Goal: Information Seeking & Learning: Learn about a topic

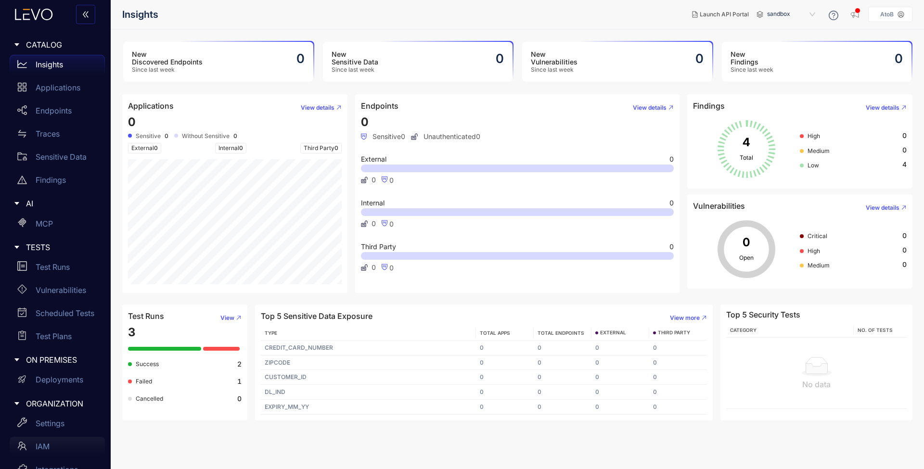
click at [54, 442] on div "IAM" at bounding box center [57, 446] width 95 height 19
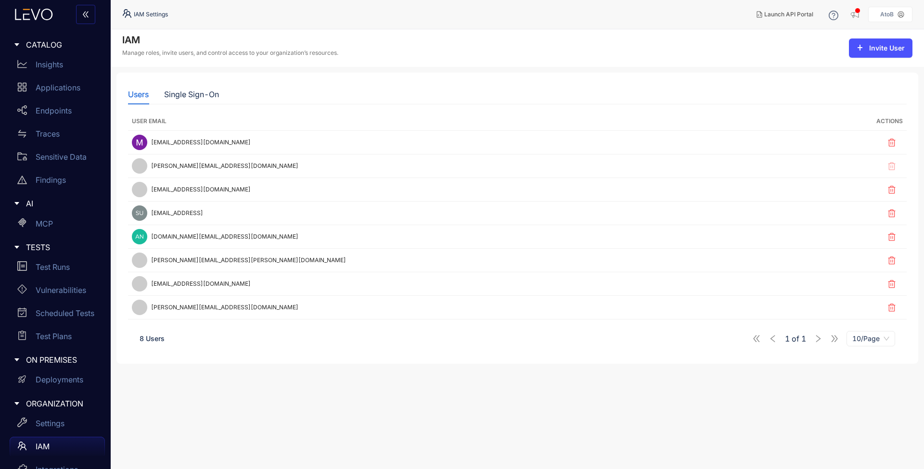
click at [30, 21] on div at bounding box center [51, 14] width 103 height 29
click at [35, 18] on icon at bounding box center [36, 14] width 10 height 11
click at [40, 13] on icon at bounding box center [34, 15] width 52 height 12
click at [53, 72] on div "Insights" at bounding box center [57, 64] width 95 height 19
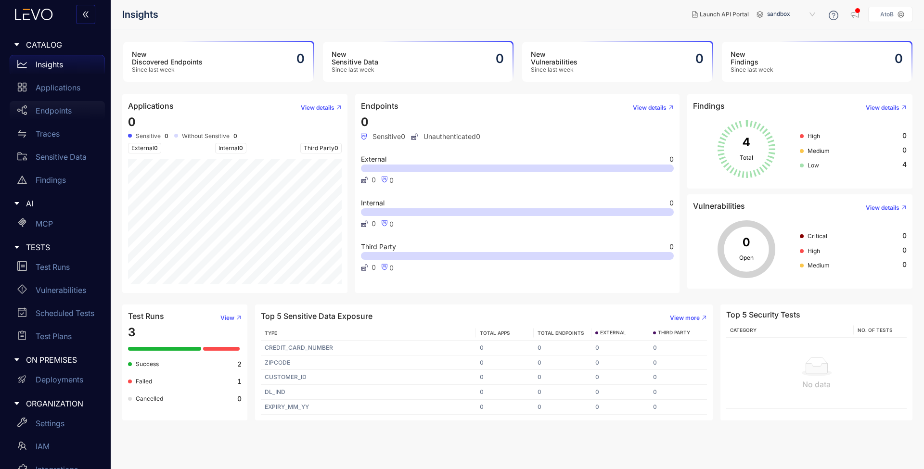
click at [62, 113] on p "Endpoints" at bounding box center [54, 110] width 36 height 9
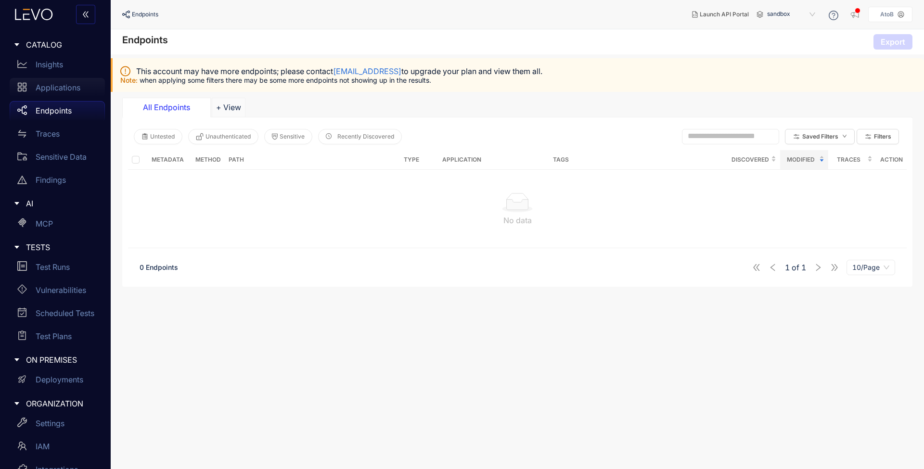
click at [53, 90] on p "Applications" at bounding box center [58, 87] width 45 height 9
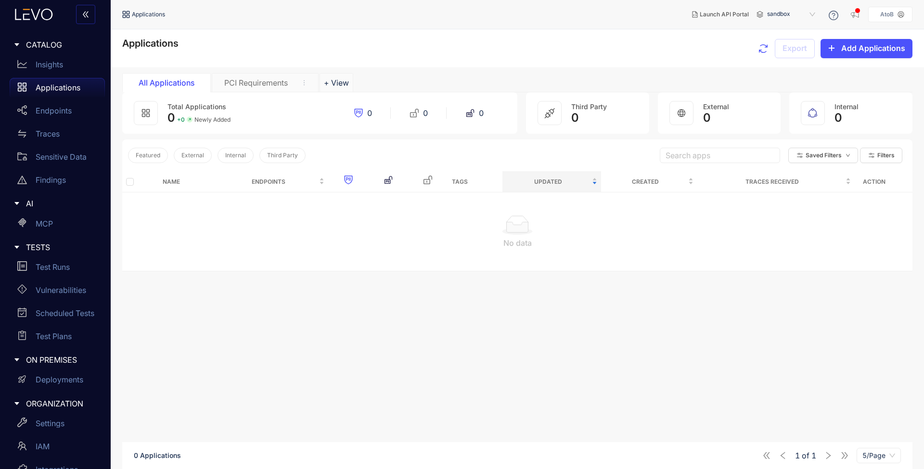
click at [243, 91] on div "PCI Requirements" at bounding box center [265, 82] width 107 height 19
click at [57, 259] on div "Test Runs" at bounding box center [57, 267] width 95 height 19
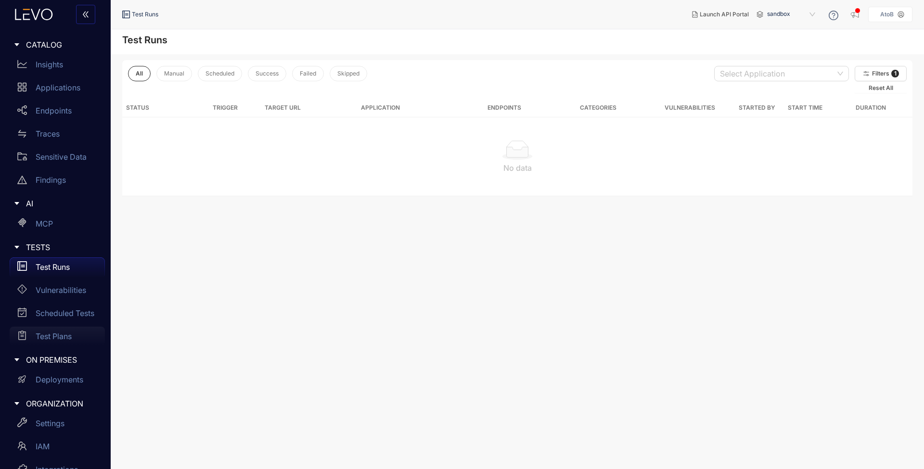
scroll to position [42, 0]
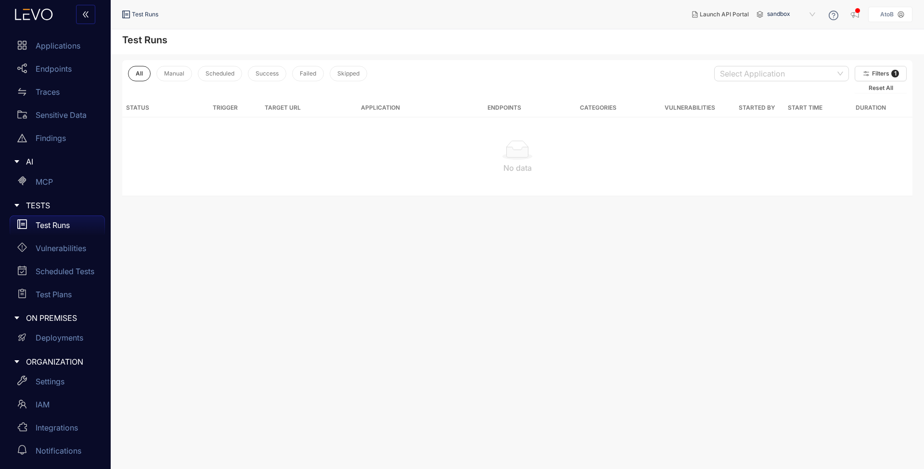
click at [708, 214] on main "Test Runs All Manual Scheduled Success Failed Skipped Select Application Filter…" at bounding box center [518, 249] width 814 height 440
drag, startPoint x: 24, startPoint y: 8, endPoint x: 30, endPoint y: 14, distance: 8.9
click at [29, 13] on div at bounding box center [51, 14] width 103 height 29
click at [30, 14] on icon at bounding box center [34, 15] width 52 height 12
drag, startPoint x: 300, startPoint y: 271, endPoint x: 271, endPoint y: 268, distance: 30.0
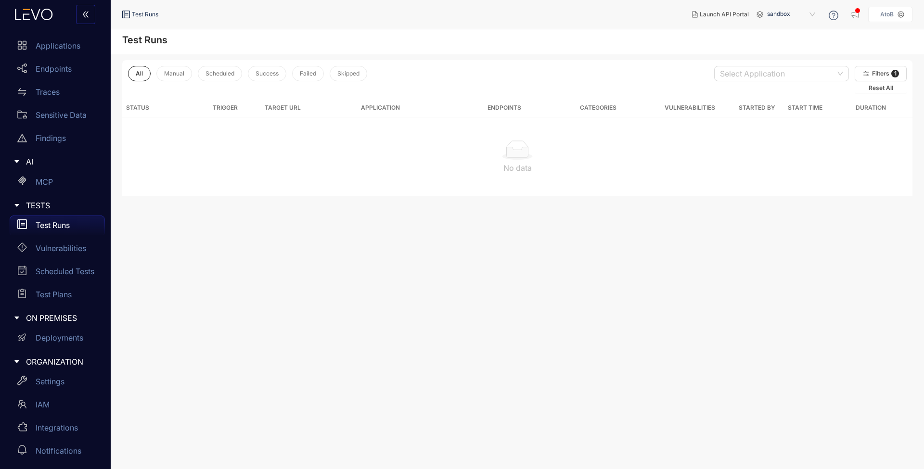
click at [300, 271] on main "Test Runs All Manual Scheduled Success Failed Skipped Select Application Filter…" at bounding box center [518, 249] width 814 height 440
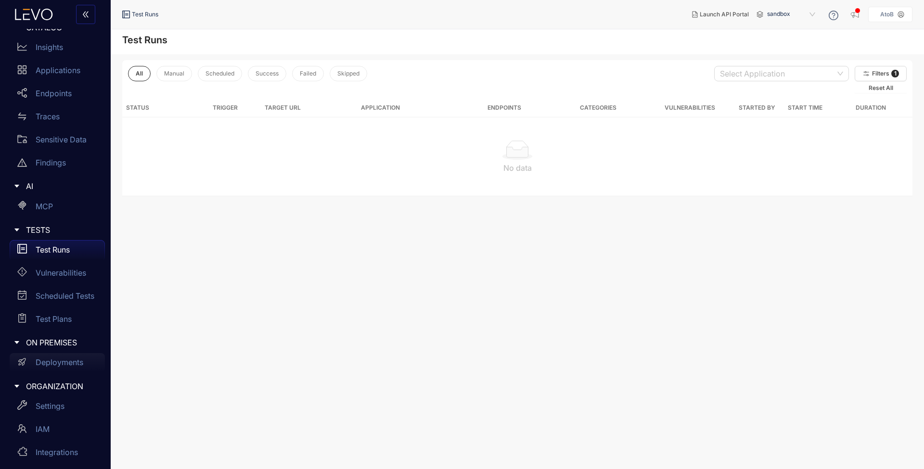
scroll to position [30, 0]
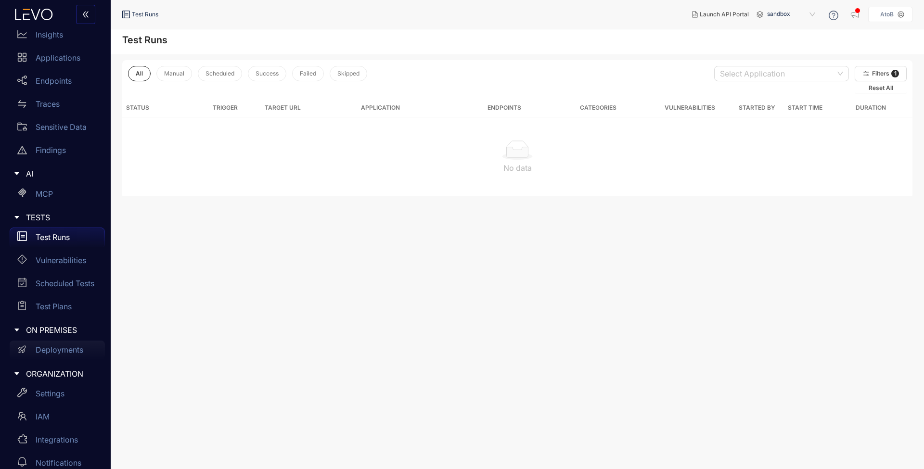
click at [57, 351] on p "Deployments" at bounding box center [60, 350] width 48 height 9
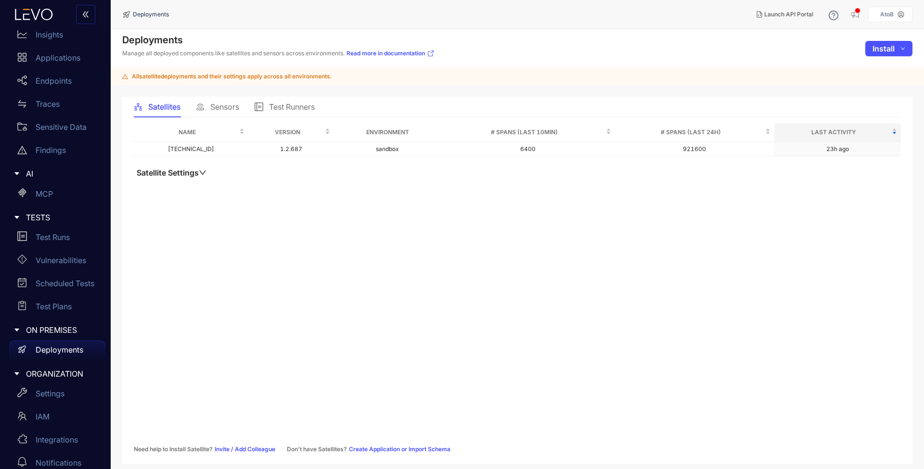
click at [229, 108] on span "Sensors" at bounding box center [224, 107] width 29 height 9
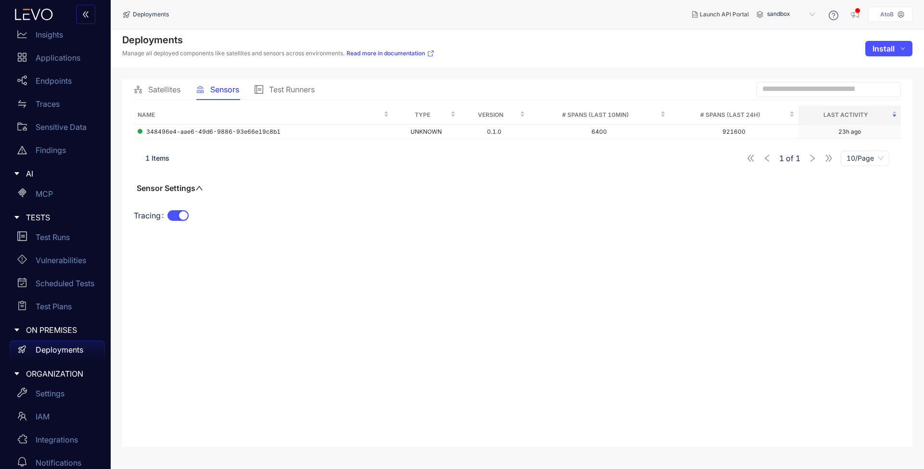
click at [178, 91] on span "Satellites" at bounding box center [164, 89] width 32 height 9
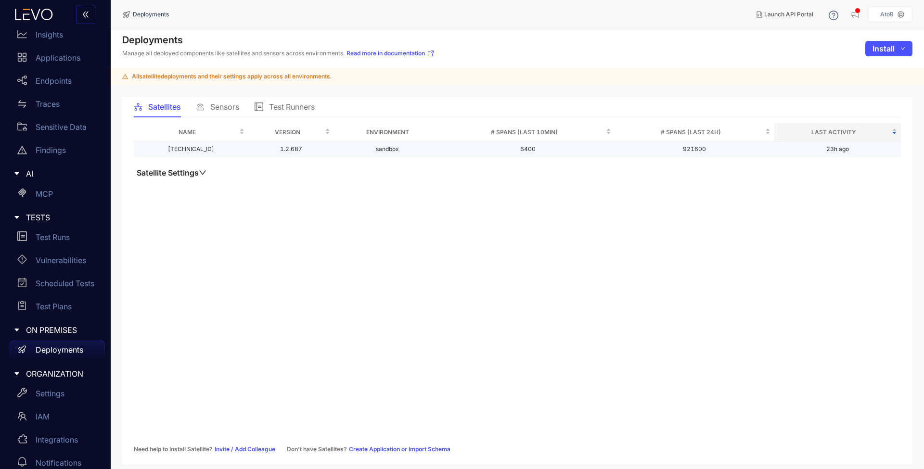
click at [375, 150] on td "sandbox" at bounding box center [387, 149] width 107 height 15
click at [358, 150] on td "sandbox" at bounding box center [387, 149] width 107 height 15
click at [213, 109] on span "Sensors" at bounding box center [224, 107] width 29 height 9
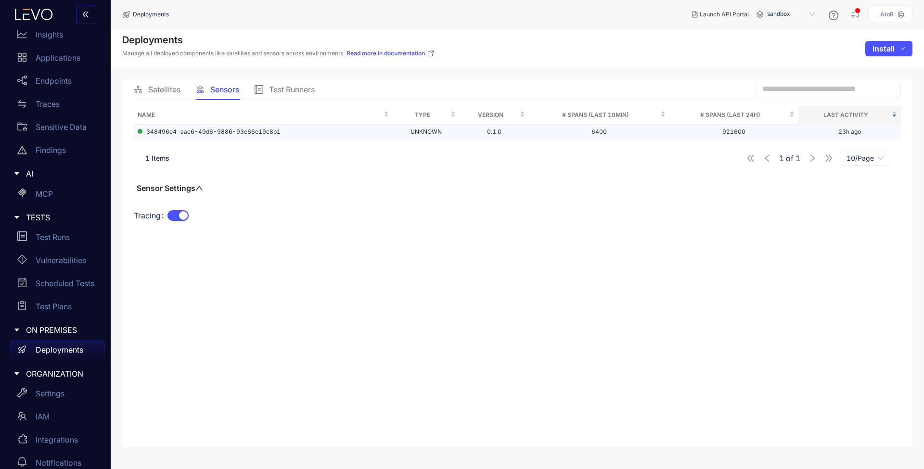
click at [330, 131] on div "348496e4-aae6-49d6-9886-93e66e19c8b1" at bounding box center [263, 132] width 251 height 7
click at [800, 15] on span "sandbox" at bounding box center [792, 14] width 50 height 15
click at [621, 199] on div "Name Type Version # Spans (last 10min) # Spans (last 24h) Last Activity 348496e…" at bounding box center [517, 170] width 767 height 129
click at [780, 18] on span "sandbox" at bounding box center [792, 14] width 50 height 15
click at [306, 88] on span "Test Runners" at bounding box center [292, 89] width 46 height 9
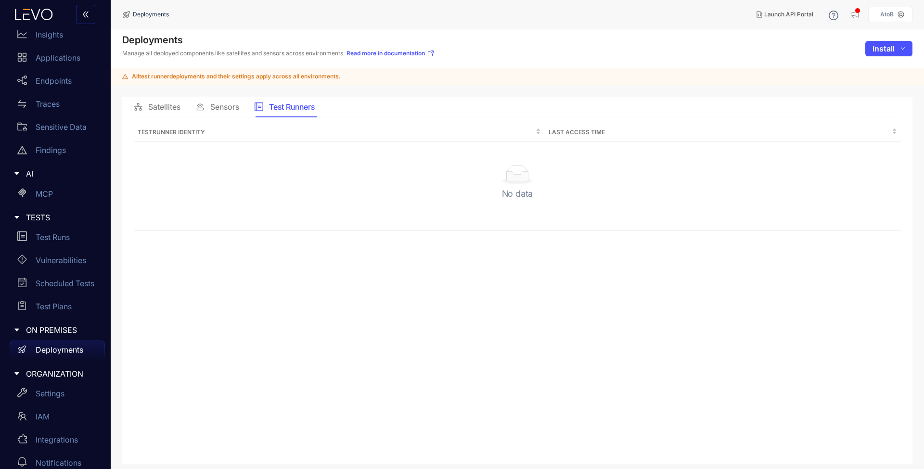
click at [210, 113] on div "Sensors" at bounding box center [217, 107] width 43 height 20
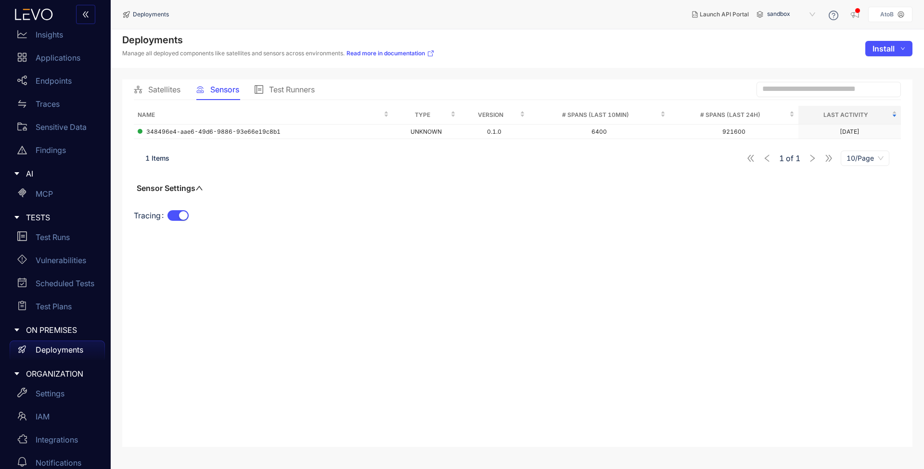
click at [649, 63] on div "Deployments Manage all deployed components like satellites and sensors across e…" at bounding box center [518, 48] width 814 height 39
click at [369, 133] on div "348496e4-aae6-49d6-9886-93e66e19c8b1" at bounding box center [263, 132] width 251 height 7
click at [147, 90] on div "Satellites" at bounding box center [157, 89] width 47 height 9
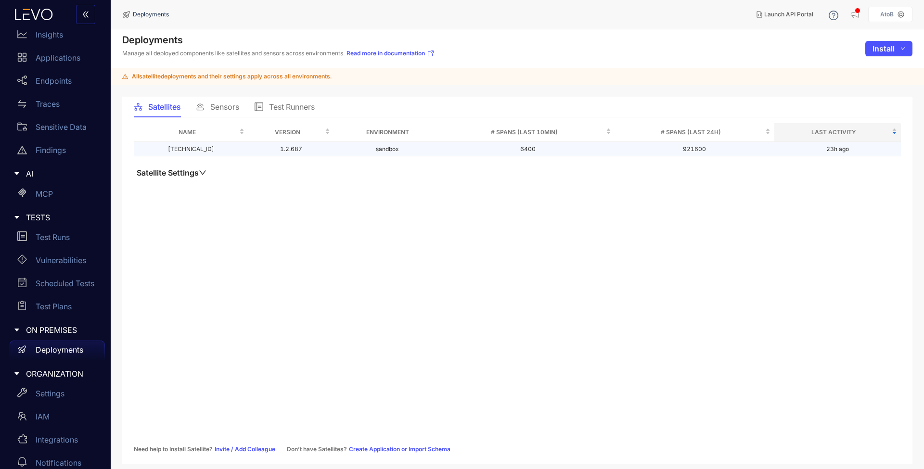
click at [252, 152] on td "1.2.687" at bounding box center [291, 149] width 86 height 15
click at [795, 18] on span "Launch API Portal" at bounding box center [788, 14] width 49 height 7
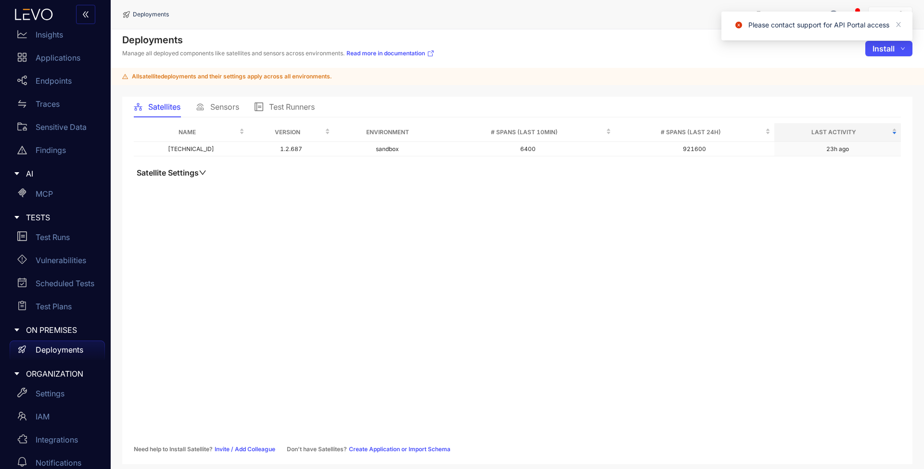
click at [752, 66] on div "Deployments Manage all deployed components like satellites and sensors across e…" at bounding box center [518, 48] width 814 height 39
click at [377, 148] on td "sandbox" at bounding box center [387, 149] width 107 height 15
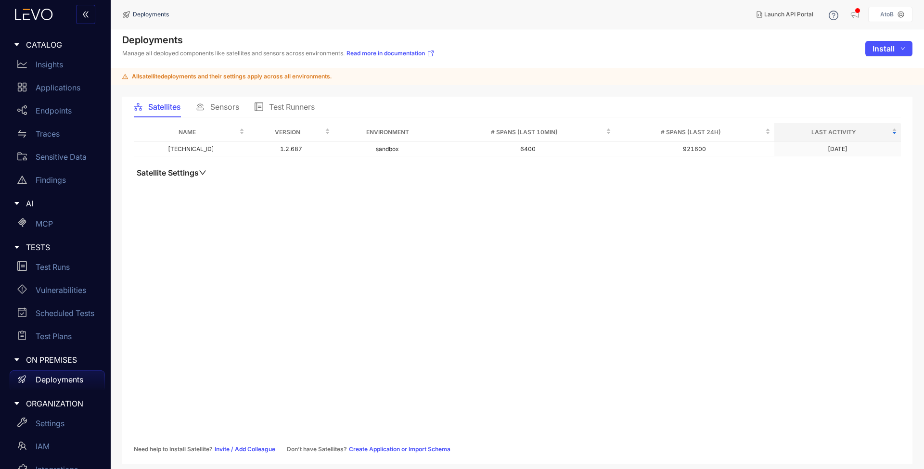
click at [660, 66] on div "Deployments Manage all deployed components like satellites and sensors across e…" at bounding box center [518, 48] width 814 height 39
click at [63, 382] on p "Deployments" at bounding box center [60, 379] width 48 height 9
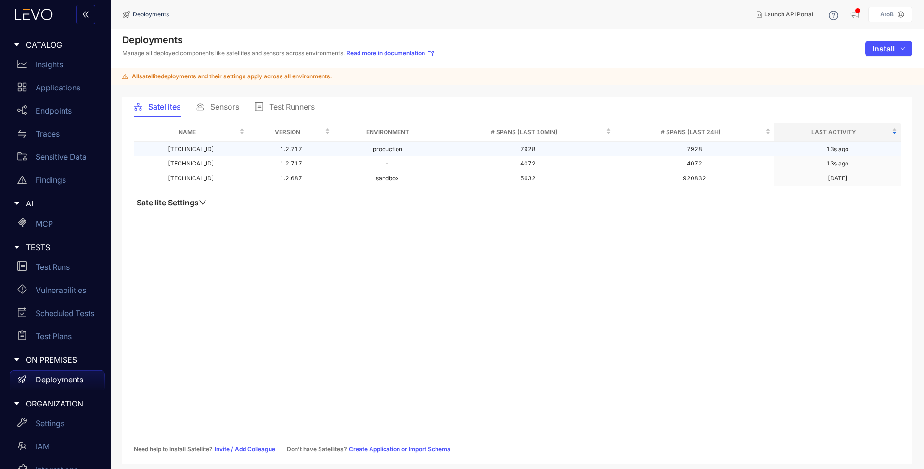
click at [202, 150] on td "10.222.13.122" at bounding box center [191, 149] width 115 height 15
click at [220, 107] on span "Sensors" at bounding box center [224, 107] width 29 height 9
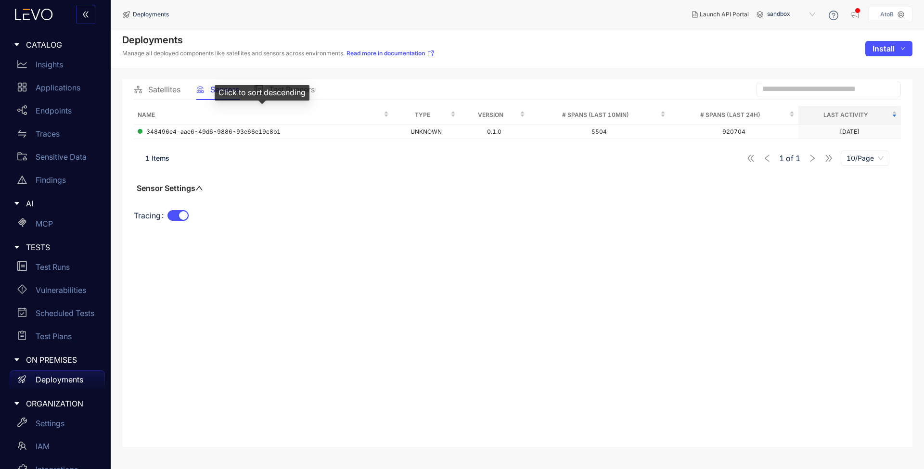
click at [309, 91] on div "Click to sort descending" at bounding box center [262, 92] width 95 height 15
click at [311, 90] on span "Test Runners" at bounding box center [292, 89] width 46 height 9
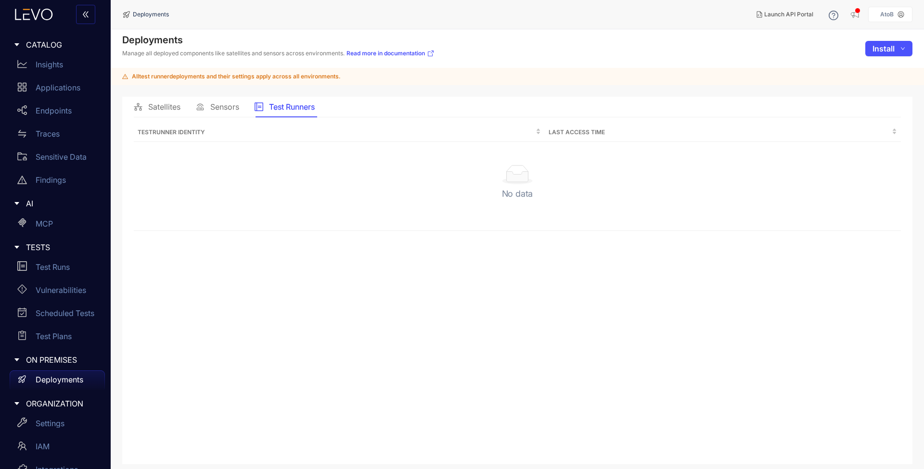
click at [169, 109] on span "Satellites" at bounding box center [164, 107] width 32 height 9
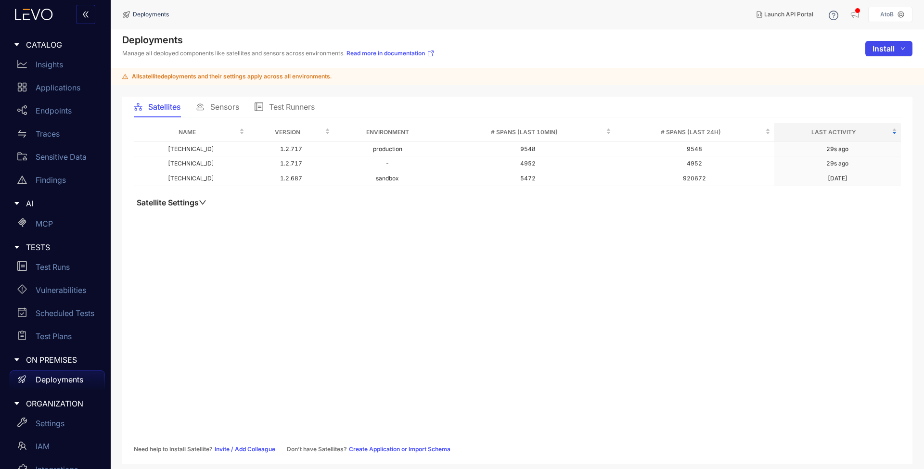
click at [882, 49] on span "Install" at bounding box center [884, 48] width 22 height 9
click at [169, 107] on span "Satellites" at bounding box center [164, 107] width 32 height 9
click at [196, 109] on icon at bounding box center [200, 107] width 9 height 9
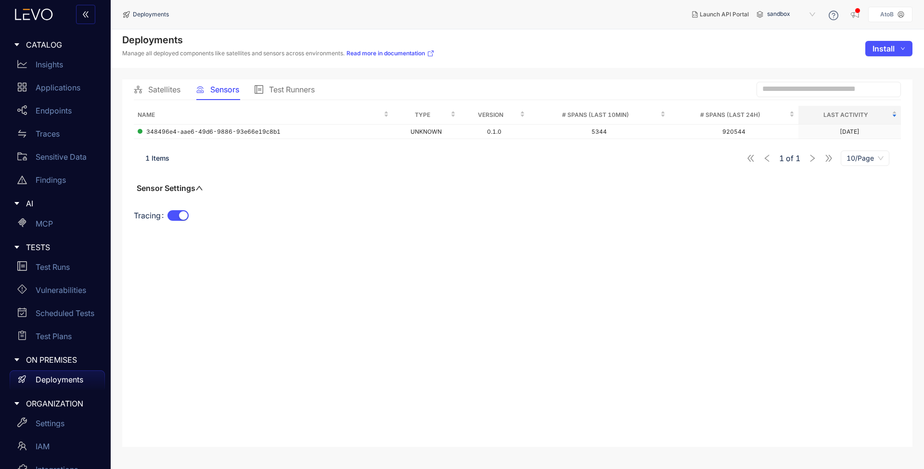
click at [827, 3] on header "Deployments Launch API Portal sandbox AtoB" at bounding box center [517, 14] width 790 height 29
click at [775, 13] on span "sandbox" at bounding box center [792, 14] width 50 height 15
click at [780, 43] on div "production" at bounding box center [796, 43] width 50 height 11
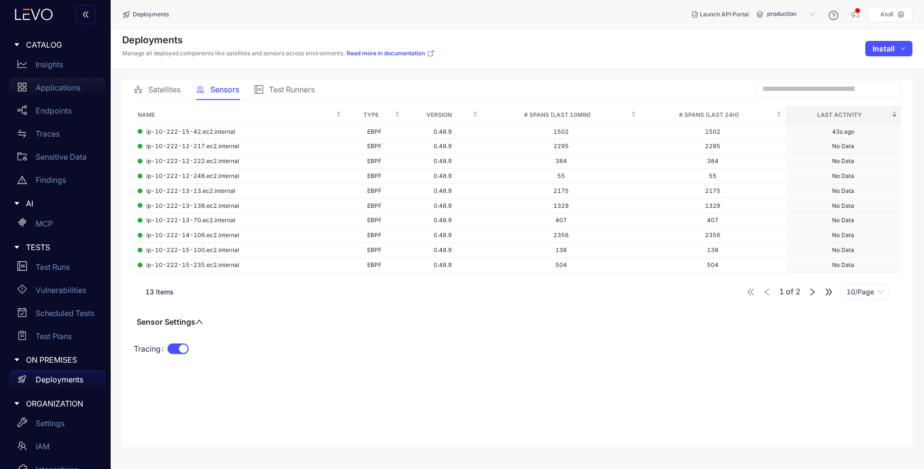
click at [29, 90] on div "Applications" at bounding box center [57, 87] width 95 height 19
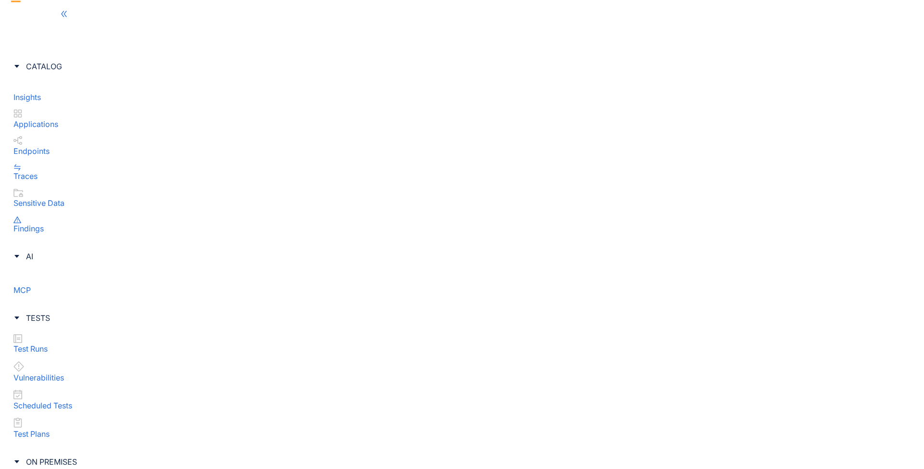
drag, startPoint x: 376, startPoint y: 139, endPoint x: 371, endPoint y: 144, distance: 6.8
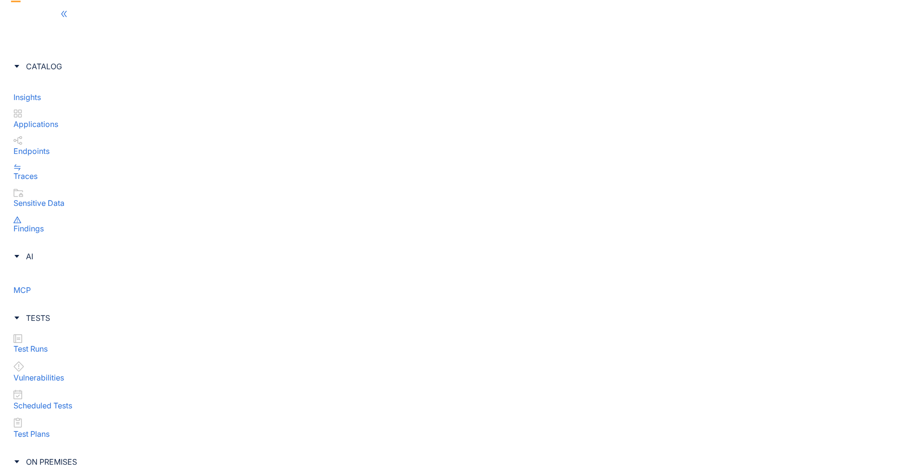
drag, startPoint x: 444, startPoint y: 161, endPoint x: 517, endPoint y: 170, distance: 73.3
click at [866, 411] on div "100/Page" at bounding box center [868, 410] width 37 height 11
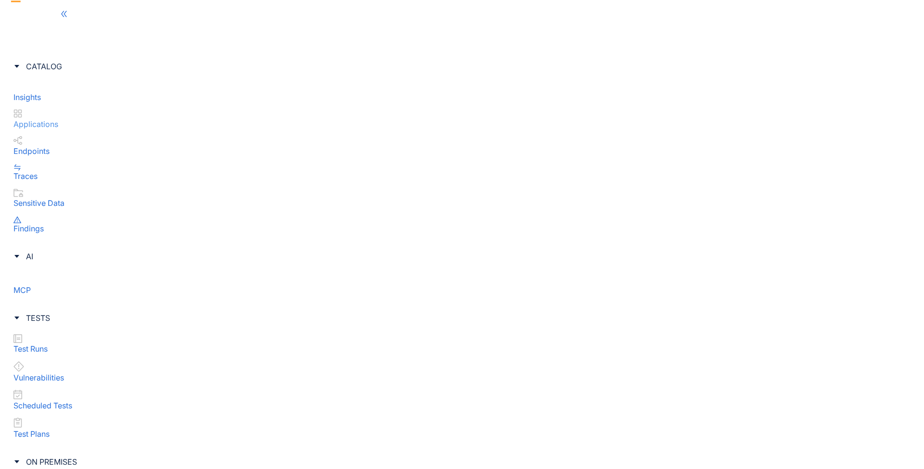
click at [58, 120] on p "Applications" at bounding box center [461, 124] width 897 height 9
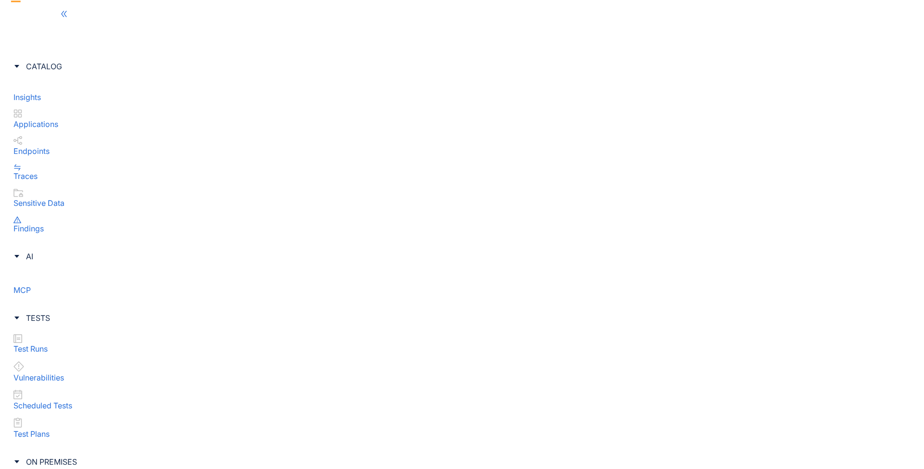
click at [70, 109] on div "Applications" at bounding box center [461, 118] width 897 height 19
click at [70, 199] on p "Sensitive Data" at bounding box center [461, 203] width 897 height 9
click at [48, 172] on p "Traces" at bounding box center [461, 176] width 897 height 9
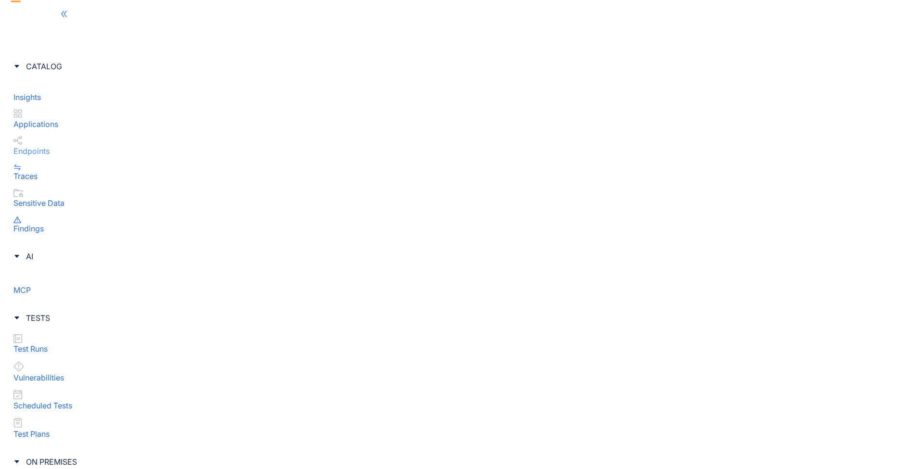
click at [54, 136] on div "Endpoints" at bounding box center [461, 145] width 897 height 19
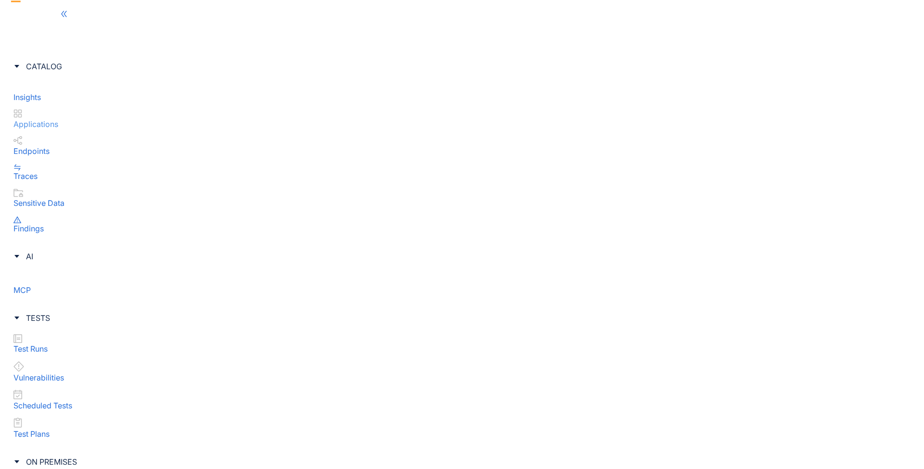
click at [69, 109] on link "Applications" at bounding box center [461, 118] width 897 height 19
click at [56, 147] on p "Endpoints" at bounding box center [461, 151] width 897 height 9
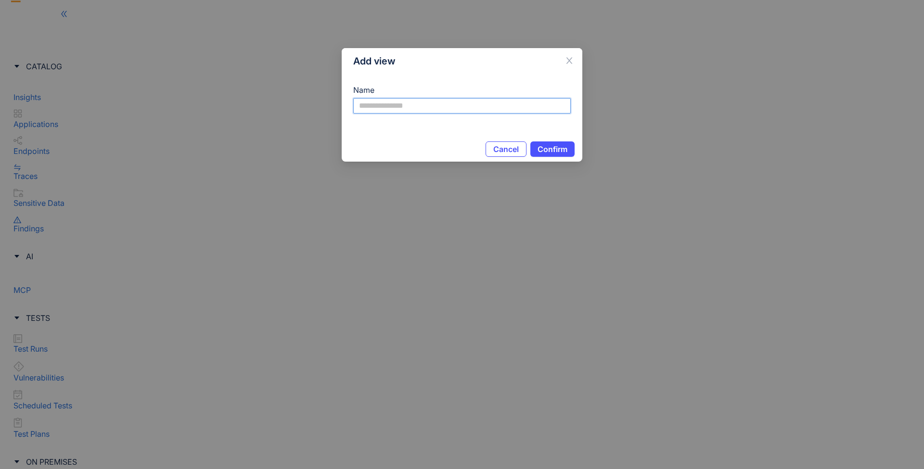
click at [417, 100] on input "Name" at bounding box center [462, 105] width 218 height 15
type input "**********"
click at [545, 152] on span "Confirm" at bounding box center [553, 149] width 30 height 9
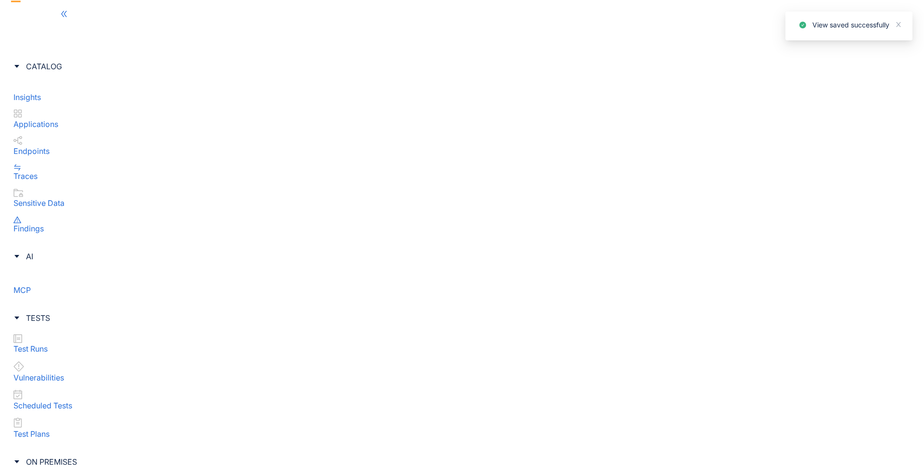
click at [802, 154] on span "Add" at bounding box center [794, 157] width 15 height 10
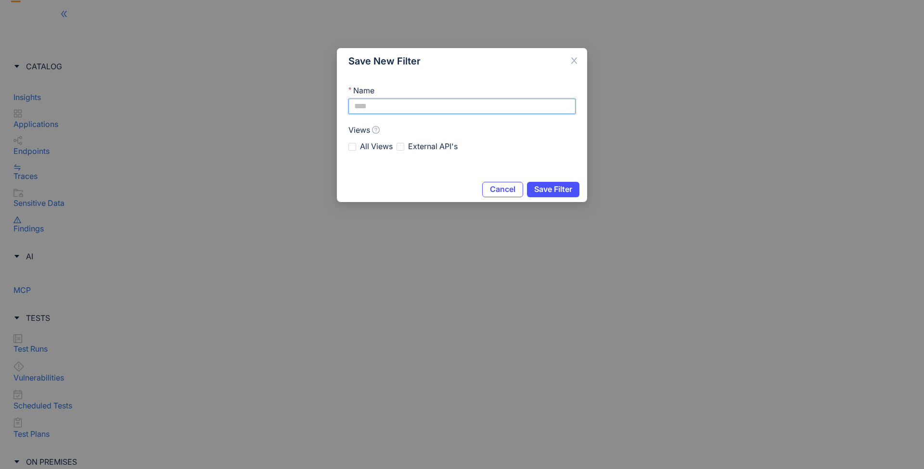
click at [371, 103] on input "Name" at bounding box center [462, 106] width 227 height 15
click at [574, 59] on icon "close" at bounding box center [574, 60] width 9 height 9
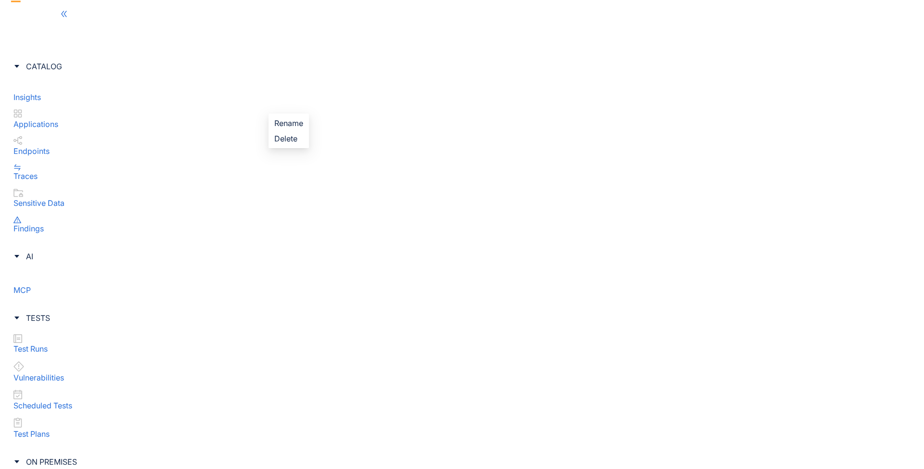
click at [294, 140] on span "Delete" at bounding box center [288, 138] width 29 height 11
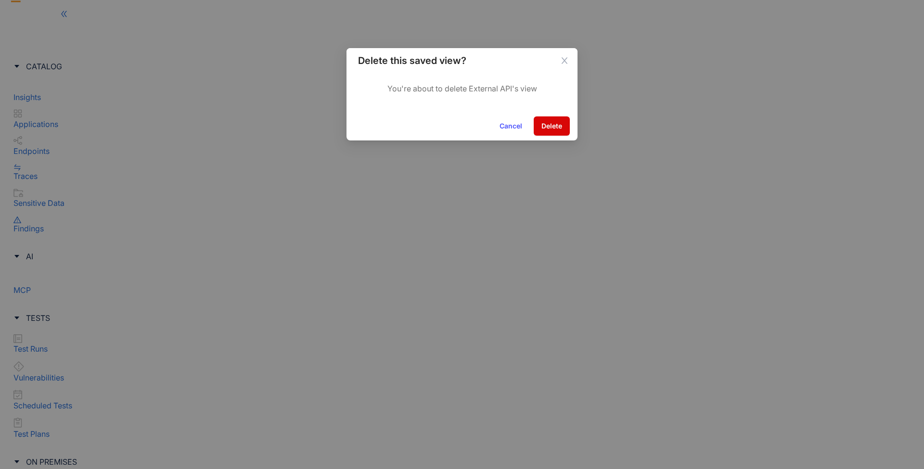
click at [560, 125] on span "Delete" at bounding box center [552, 126] width 21 height 8
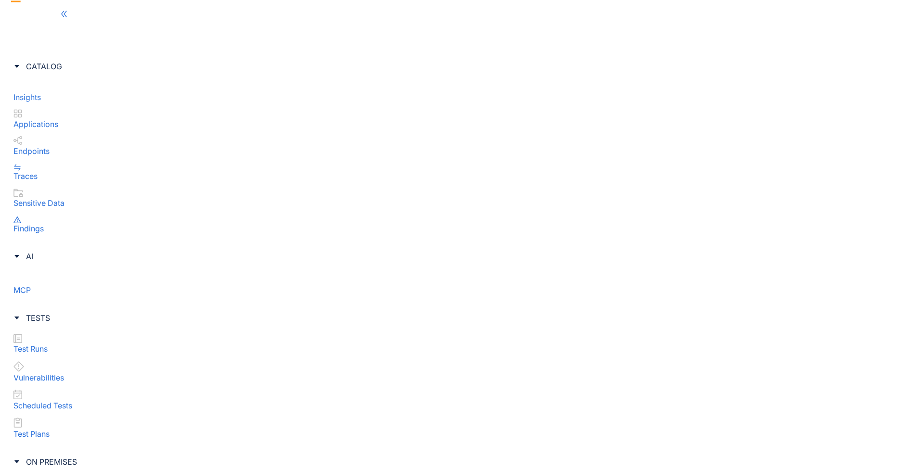
click at [38, 22] on div at bounding box center [462, 11] width 924 height 22
click at [46, 17] on icon at bounding box center [26, 8] width 52 height 17
click at [48, 93] on p "Insights" at bounding box center [461, 97] width 897 height 9
click at [59, 120] on p "Applications" at bounding box center [461, 124] width 897 height 9
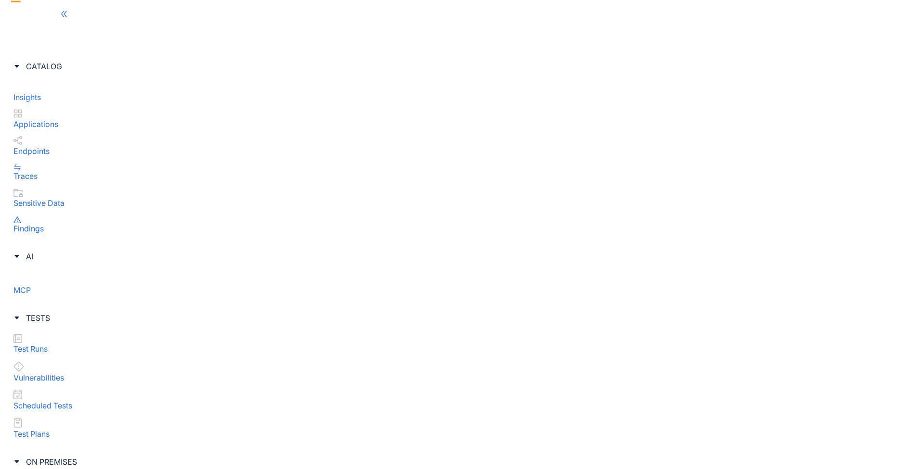
scroll to position [42, 0]
click at [899, 25] on icon "close" at bounding box center [898, 24] width 7 height 7
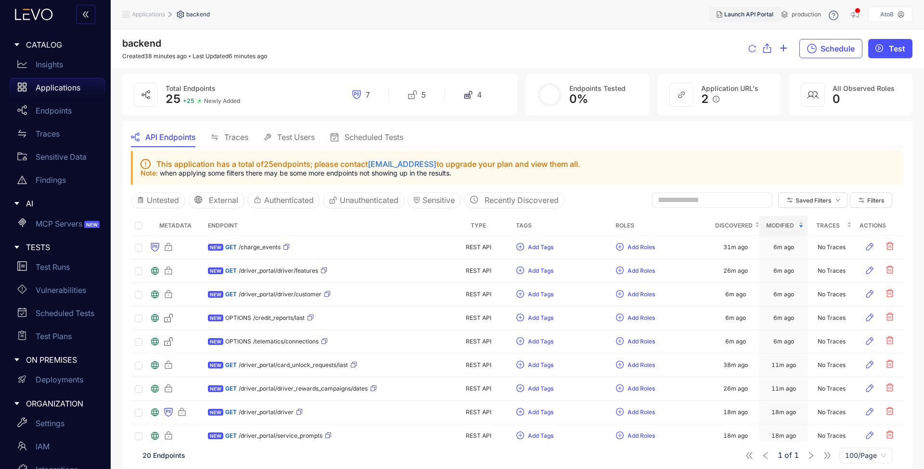
click at [743, 15] on span "Launch API Portal" at bounding box center [748, 14] width 49 height 7
click at [566, 153] on div "This application has a total of 25 endpoints; please contact [EMAIL_ADDRESS] to…" at bounding box center [517, 168] width 773 height 34
drag, startPoint x: 319, startPoint y: 172, endPoint x: 355, endPoint y: 178, distance: 36.6
click at [357, 172] on p "Note: when applying some filters there may be some more endpoints not showing u…" at bounding box center [519, 173] width 756 height 8
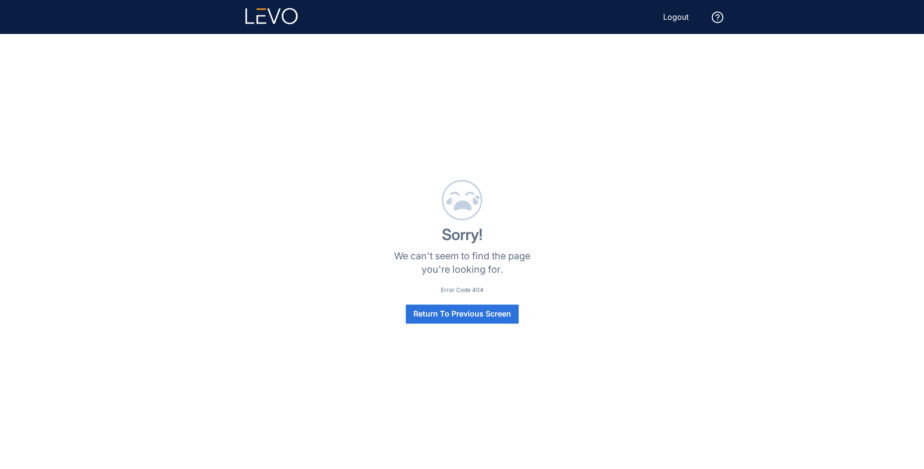
click at [474, 315] on span "Return To Previous Screen" at bounding box center [463, 314] width 98 height 9
click at [496, 320] on button "Return To Previous Screen" at bounding box center [462, 314] width 113 height 19
click at [488, 316] on span "Return To Previous Screen" at bounding box center [463, 314] width 98 height 9
click at [505, 317] on span "Return To Previous Screen" at bounding box center [463, 314] width 98 height 9
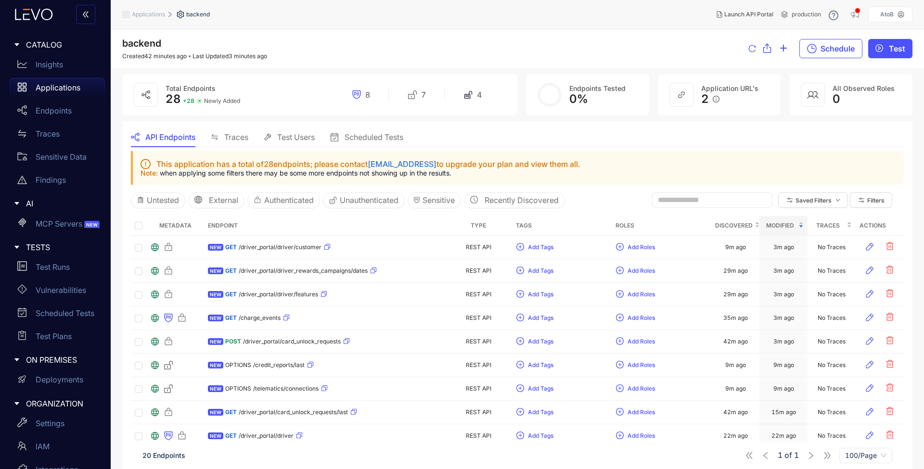
click at [243, 142] on div "Traces" at bounding box center [230, 137] width 38 height 20
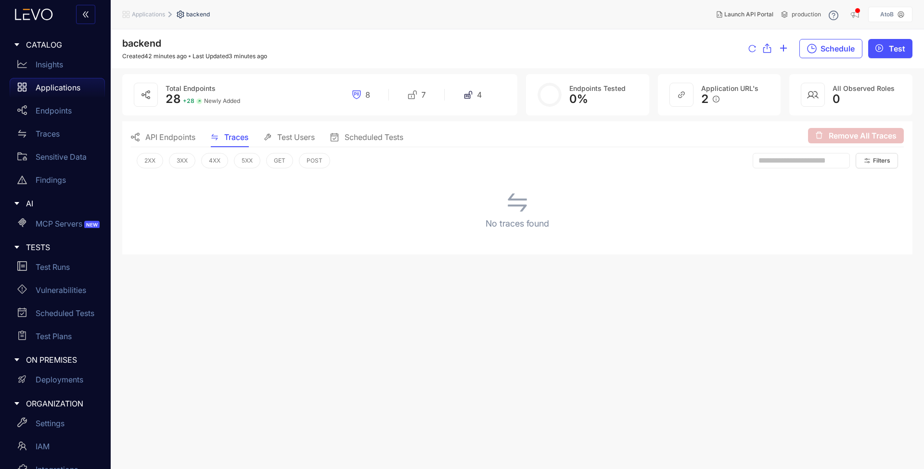
click at [179, 140] on span "API Endpoints" at bounding box center [170, 137] width 50 height 9
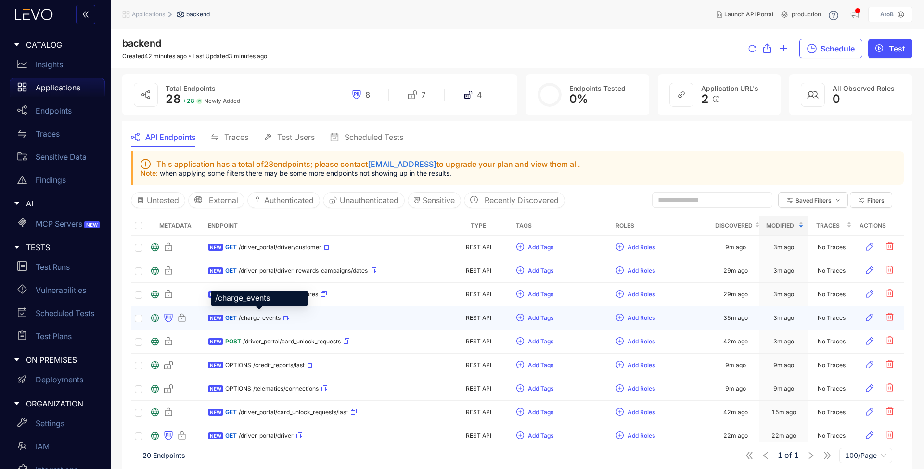
click at [258, 316] on span "/charge_events" at bounding box center [260, 318] width 42 height 7
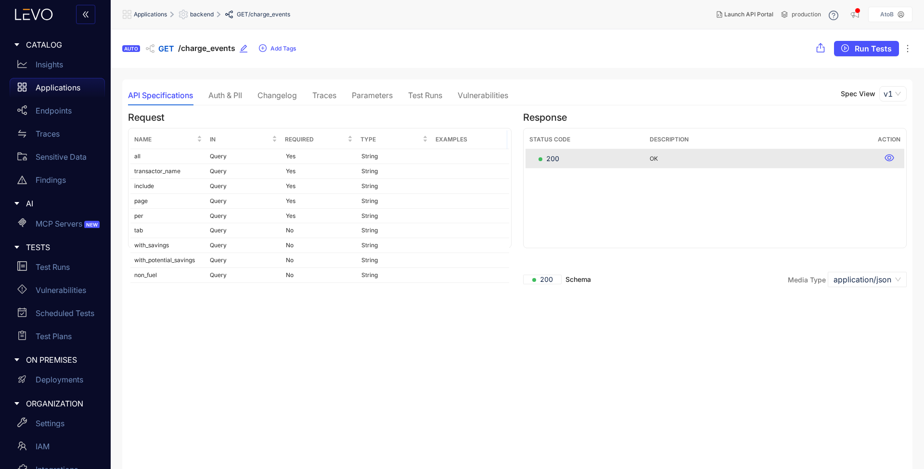
click at [232, 94] on div "Auth & PII" at bounding box center [225, 95] width 34 height 9
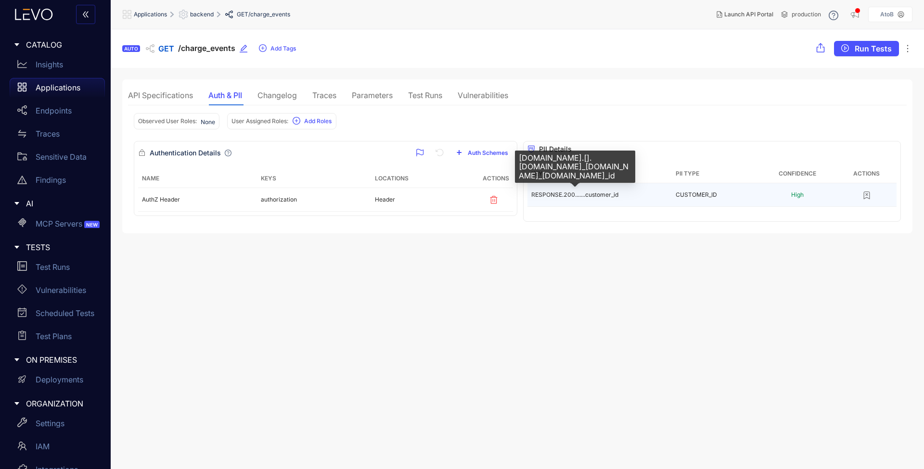
click at [605, 198] on span "RESPONSE.200.......customer_id" at bounding box center [574, 194] width 87 height 7
click at [620, 197] on td "RESPONSE.200.......customer_id" at bounding box center [600, 195] width 144 height 24
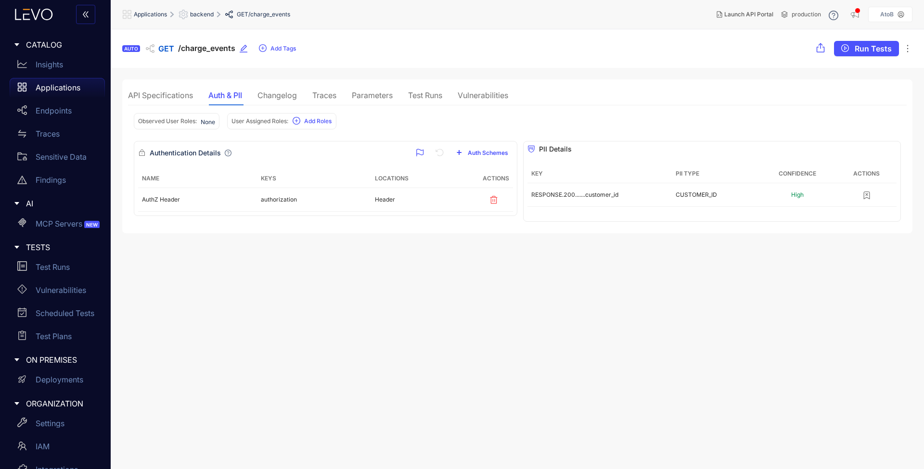
click at [777, 258] on section "AUTO GET /charge_events Add Tags Run Tests API Specifications Auth & PII Change…" at bounding box center [518, 249] width 814 height 440
click at [274, 97] on div "Changelog" at bounding box center [277, 95] width 39 height 9
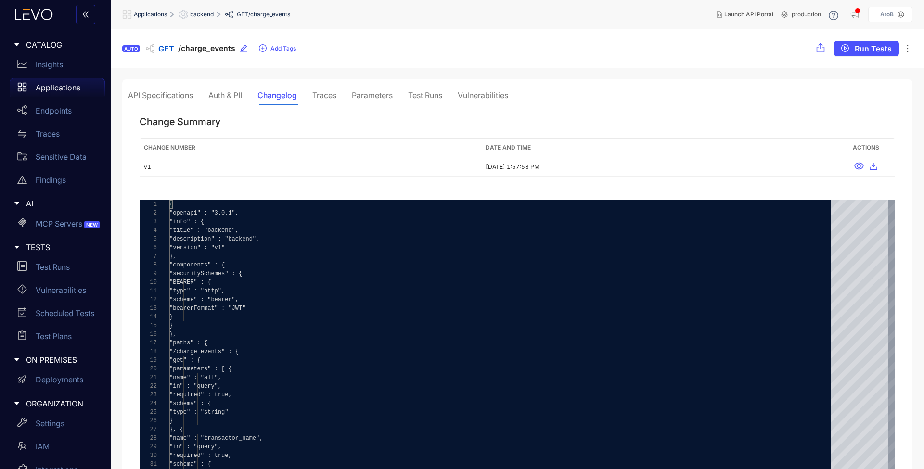
scroll to position [32, 0]
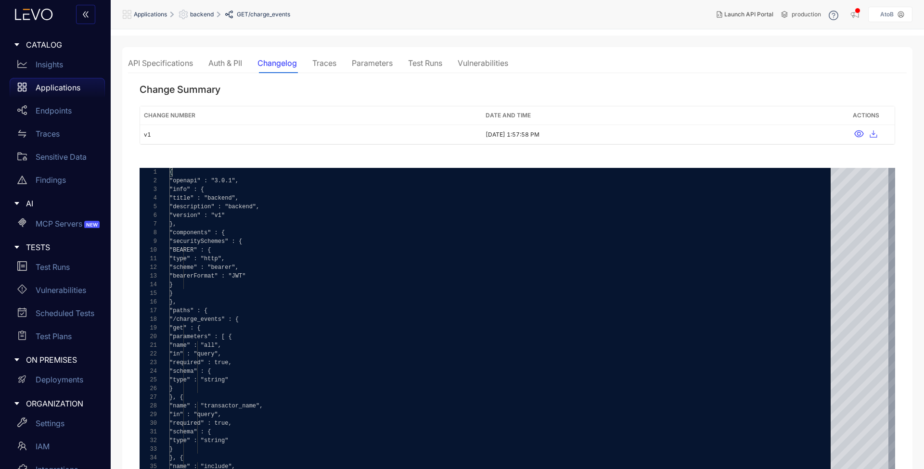
click at [333, 56] on div "Traces" at bounding box center [324, 63] width 24 height 20
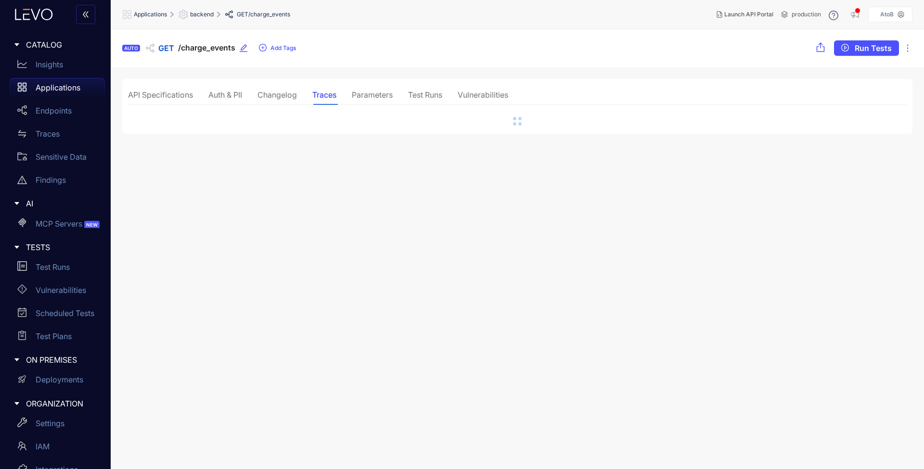
scroll to position [0, 0]
click at [363, 91] on div "Parameters" at bounding box center [372, 95] width 41 height 9
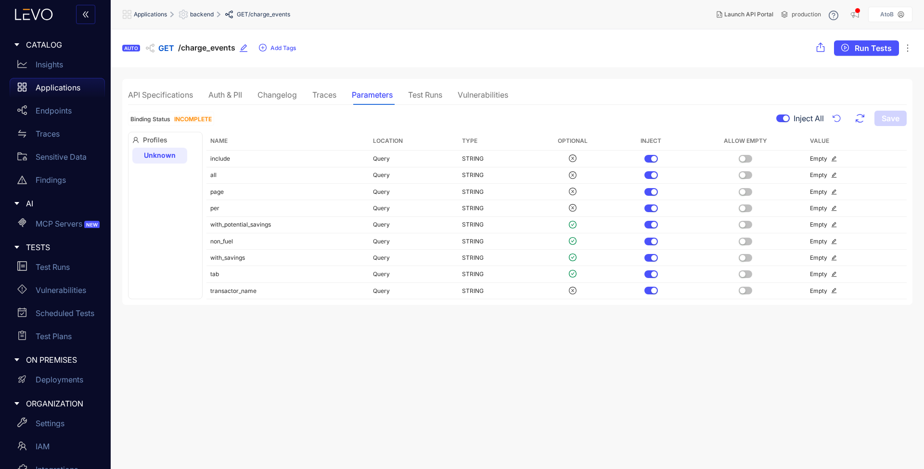
click at [430, 97] on div "Test Runs" at bounding box center [425, 95] width 34 height 9
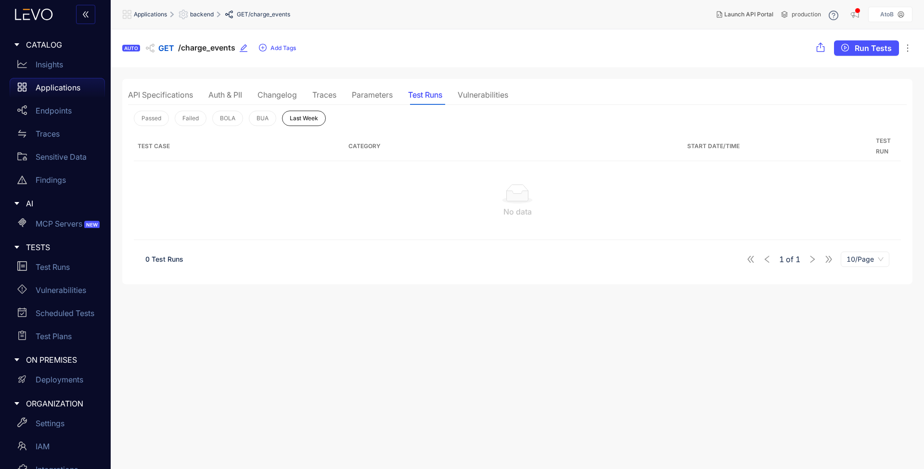
click at [485, 97] on div "Vulnerabilities" at bounding box center [483, 95] width 51 height 9
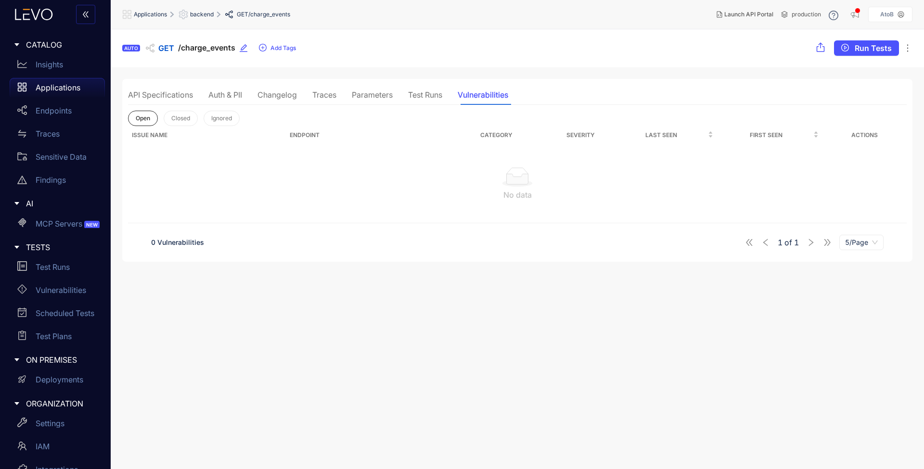
click at [169, 95] on div "API Specifications" at bounding box center [160, 95] width 65 height 9
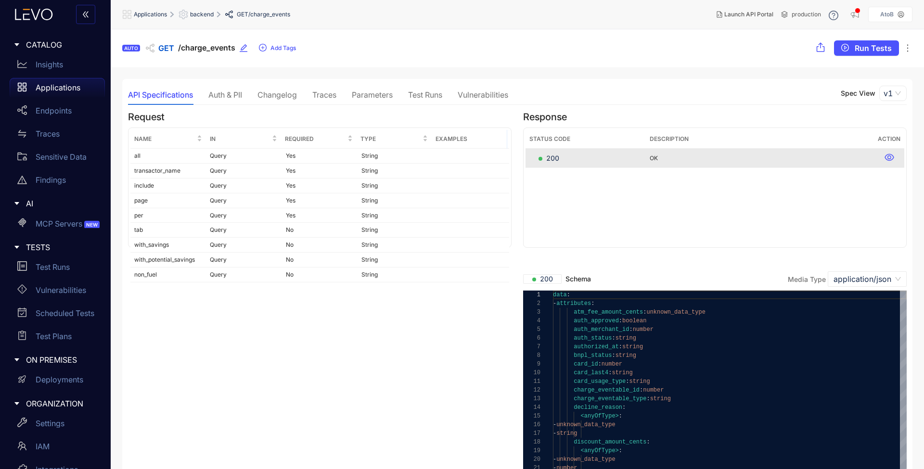
click at [259, 94] on div "API Specifications Auth & PII Changelog Traces Parameters Test Runs Vulnerabili…" at bounding box center [318, 95] width 380 height 20
click at [242, 96] on div "Auth & PII" at bounding box center [225, 95] width 34 height 9
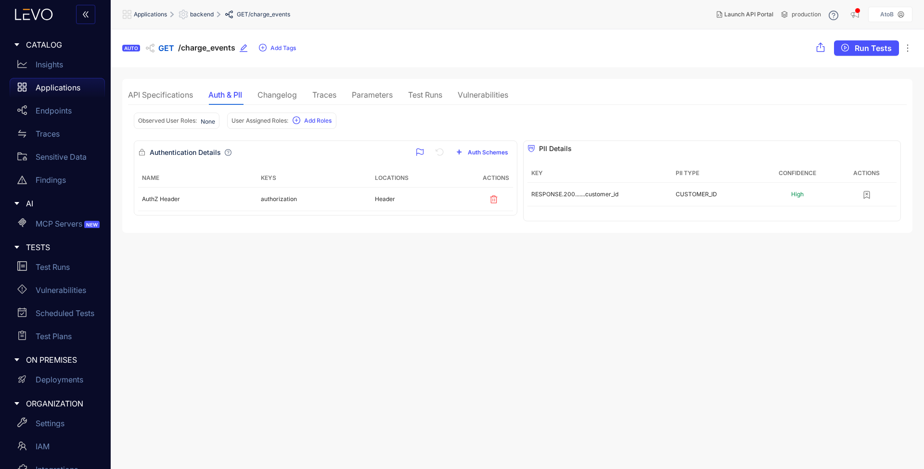
click at [606, 238] on section "AUTO GET /charge_events Add Tags Run Tests API Specifications Auth & PII Change…" at bounding box center [518, 249] width 814 height 440
click at [161, 101] on div "API Specifications" at bounding box center [160, 95] width 65 height 20
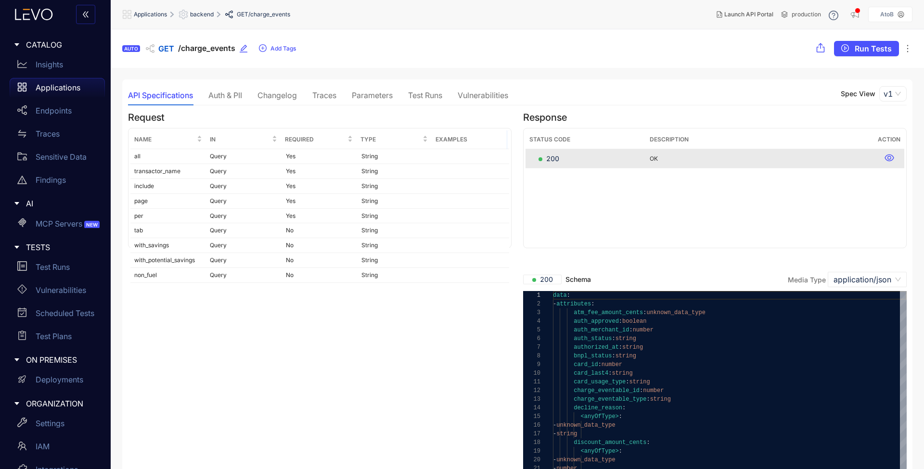
click at [224, 99] on div "Auth & PII" at bounding box center [225, 95] width 34 height 9
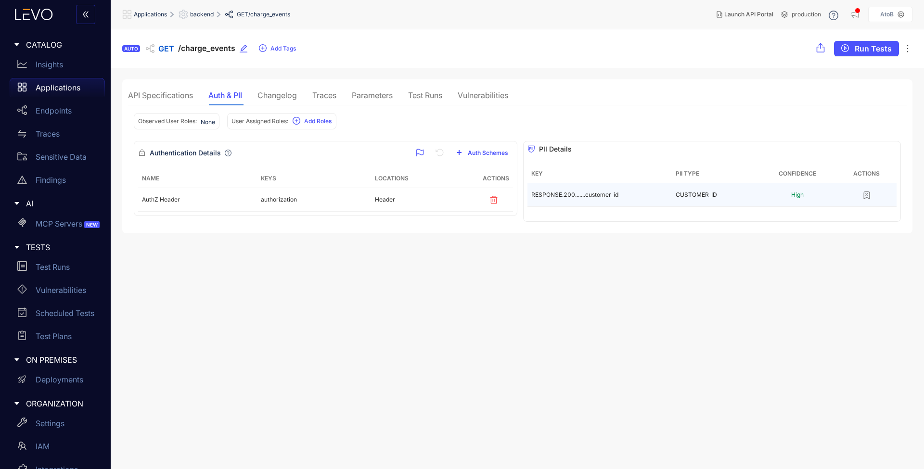
click at [826, 189] on td "High" at bounding box center [797, 195] width 79 height 24
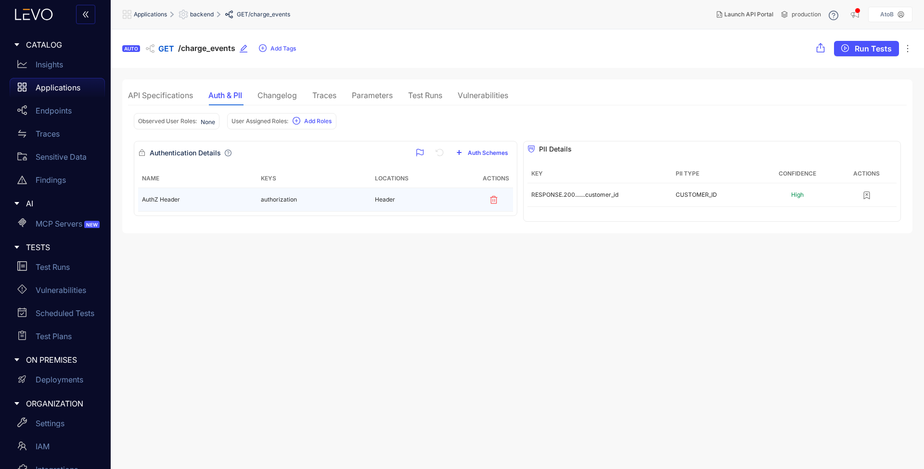
click at [393, 199] on td "Header" at bounding box center [425, 200] width 108 height 24
click at [278, 95] on div "Changelog" at bounding box center [277, 95] width 39 height 9
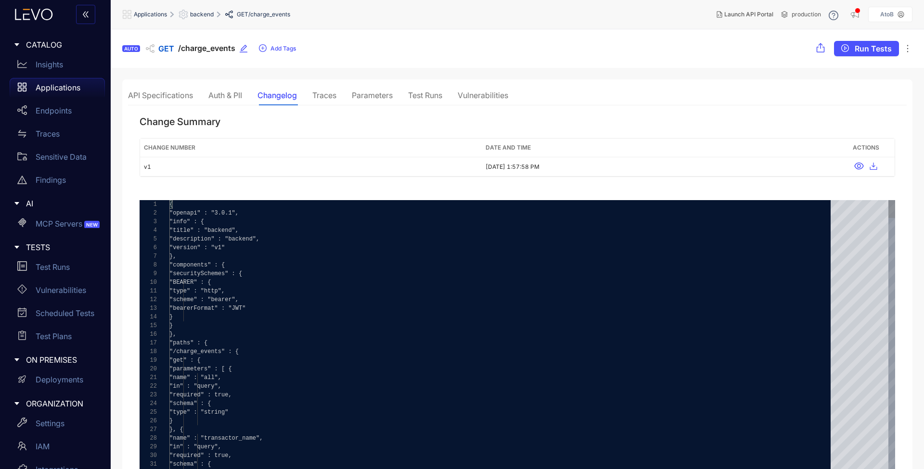
click at [323, 95] on div "Traces" at bounding box center [324, 95] width 24 height 9
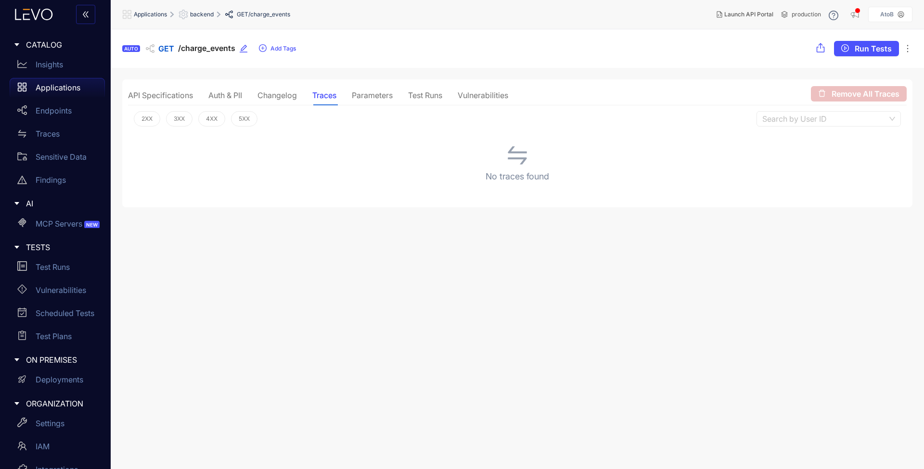
drag, startPoint x: 358, startPoint y: 93, endPoint x: 390, endPoint y: 91, distance: 32.3
click at [358, 93] on div "Parameters" at bounding box center [372, 95] width 41 height 9
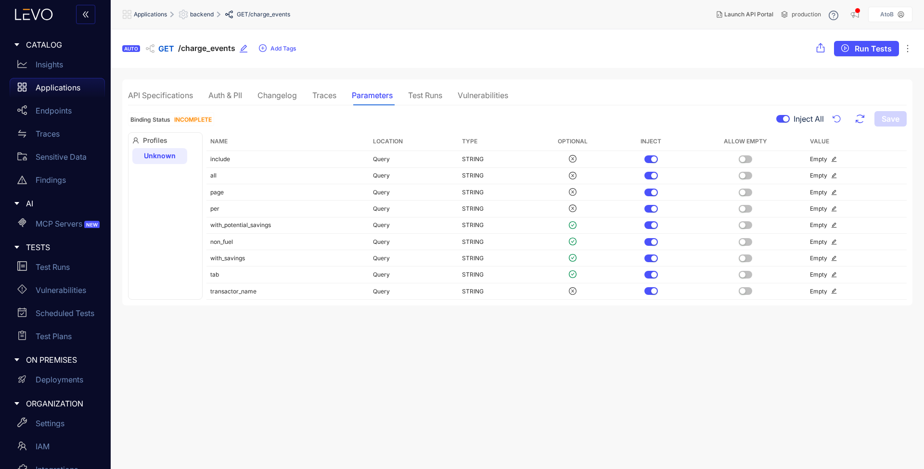
click at [422, 93] on div "Test Runs" at bounding box center [425, 95] width 34 height 9
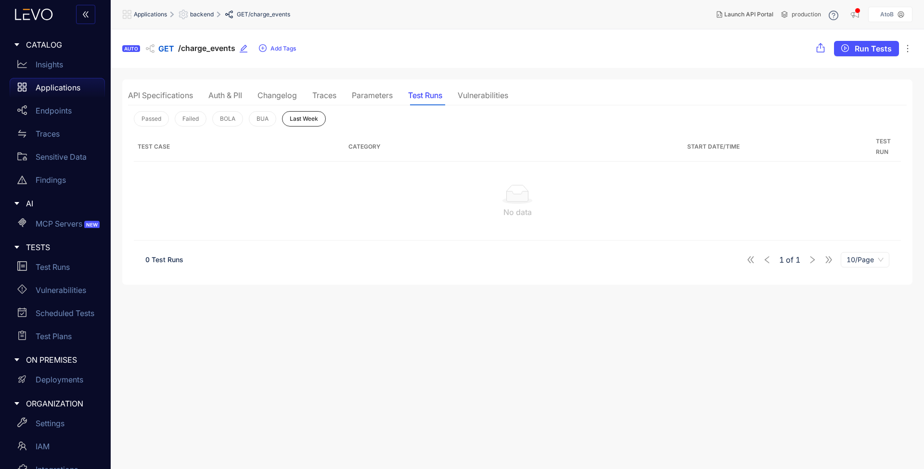
click at [480, 93] on div "Vulnerabilities" at bounding box center [483, 95] width 51 height 9
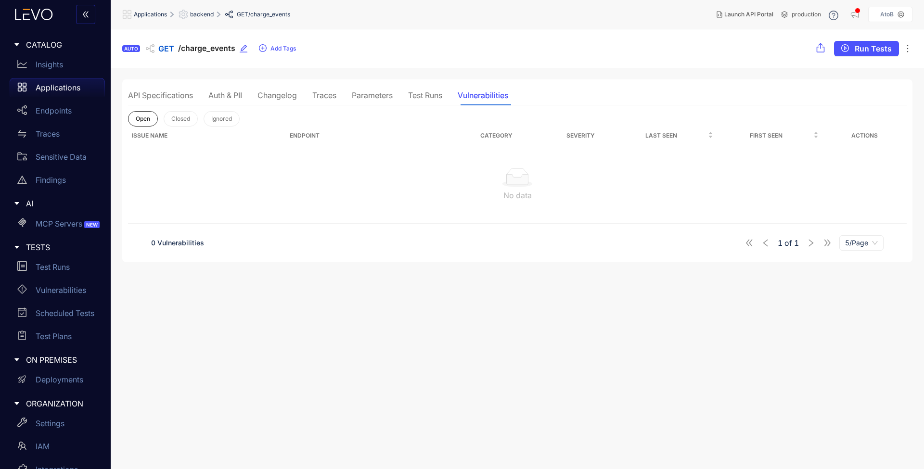
click at [169, 96] on div "API Specifications" at bounding box center [160, 95] width 65 height 9
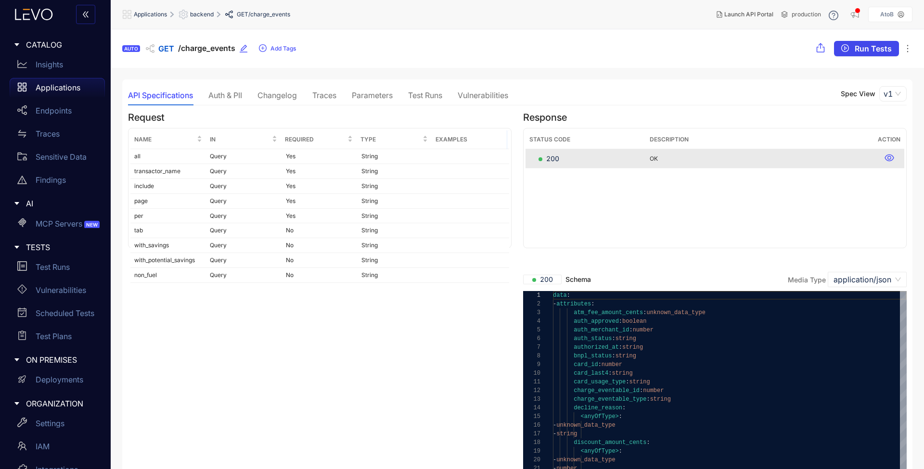
click at [895, 49] on button "Run Tests" at bounding box center [866, 48] width 65 height 15
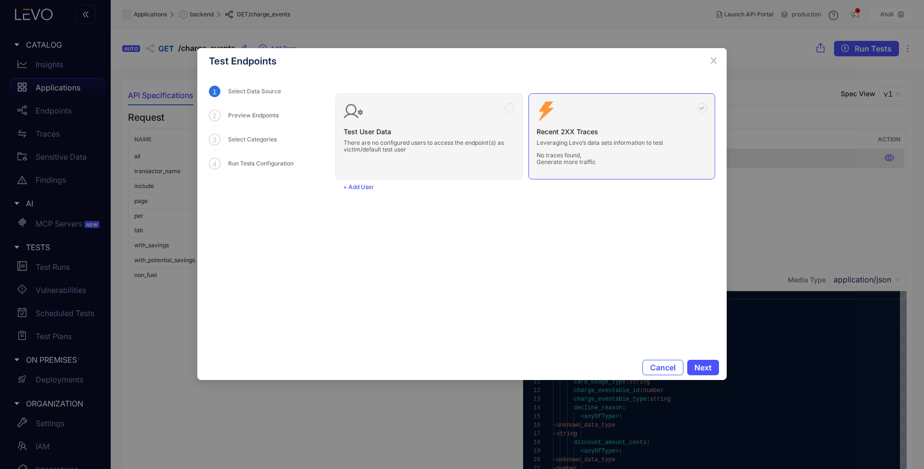
click at [717, 64] on icon "close" at bounding box center [714, 60] width 9 height 9
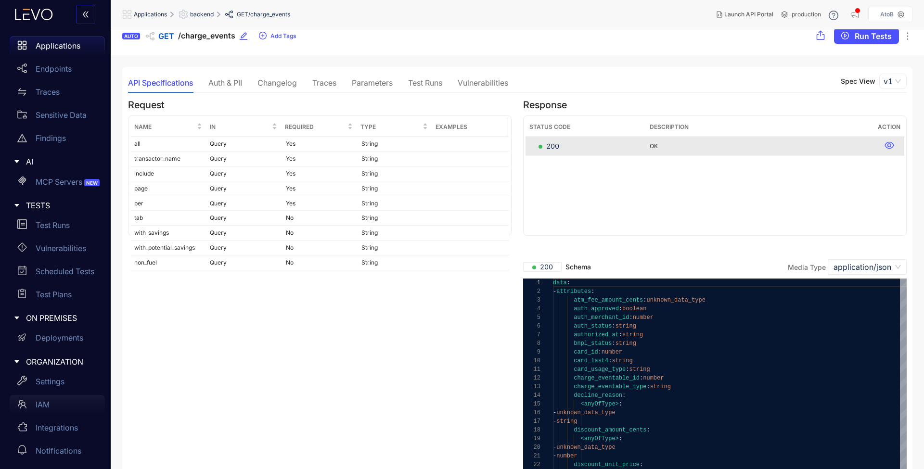
scroll to position [19, 0]
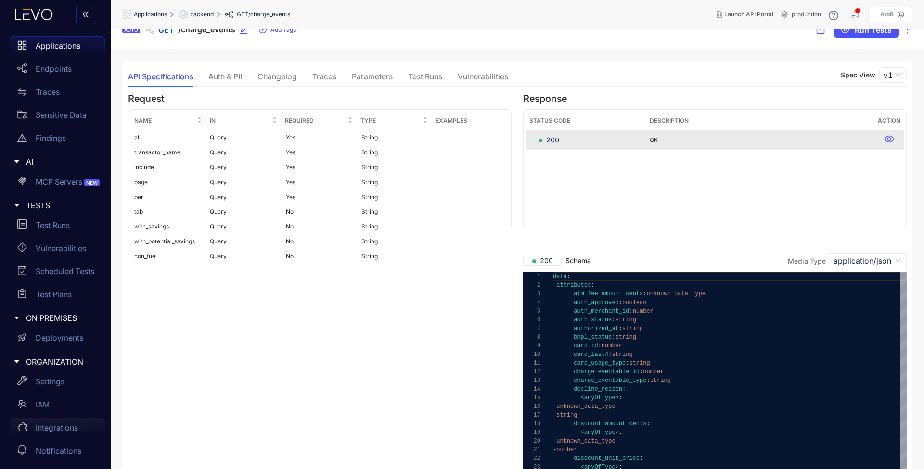
click at [65, 428] on p "Integrations" at bounding box center [57, 428] width 42 height 9
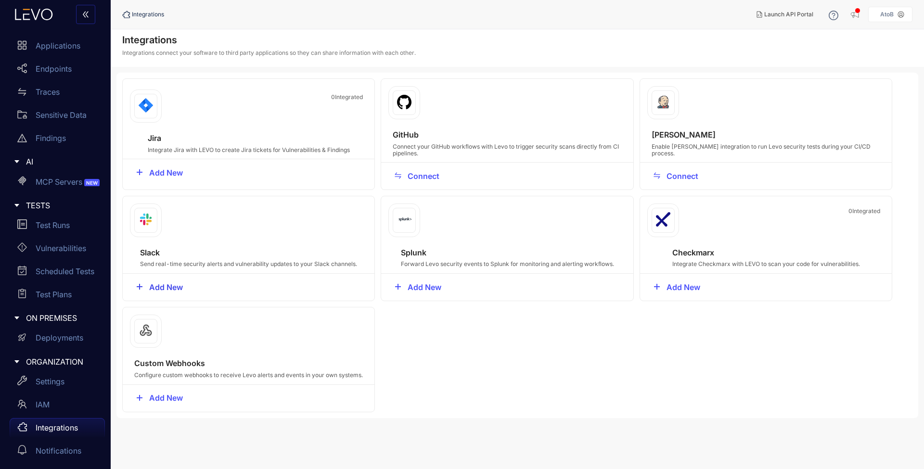
click at [171, 283] on span "Add New" at bounding box center [166, 287] width 34 height 9
click at [66, 336] on p "Deployments" at bounding box center [60, 338] width 48 height 9
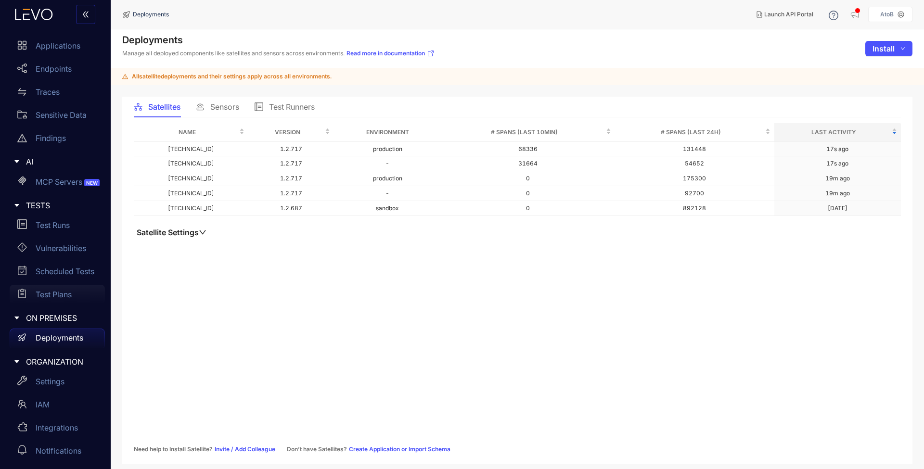
click at [56, 295] on p "Test Plans" at bounding box center [54, 294] width 36 height 9
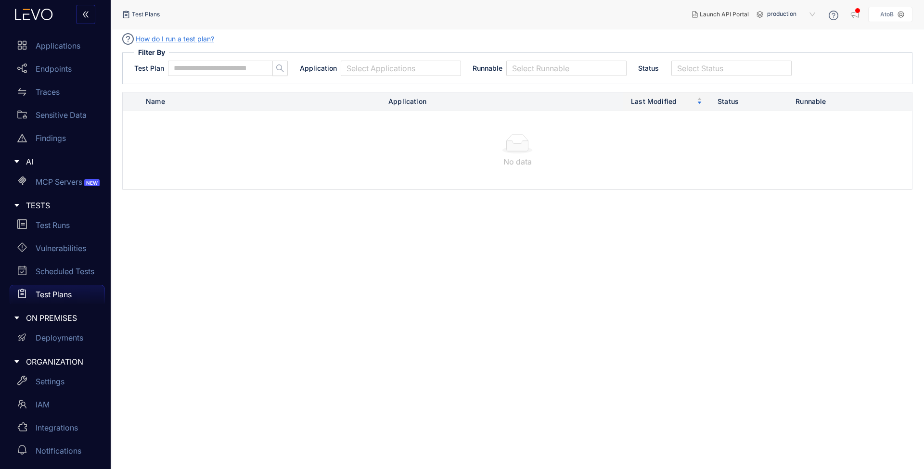
click at [329, 175] on td "No data" at bounding box center [517, 150] width 789 height 78
click at [61, 274] on p "Scheduled Tests" at bounding box center [65, 271] width 59 height 9
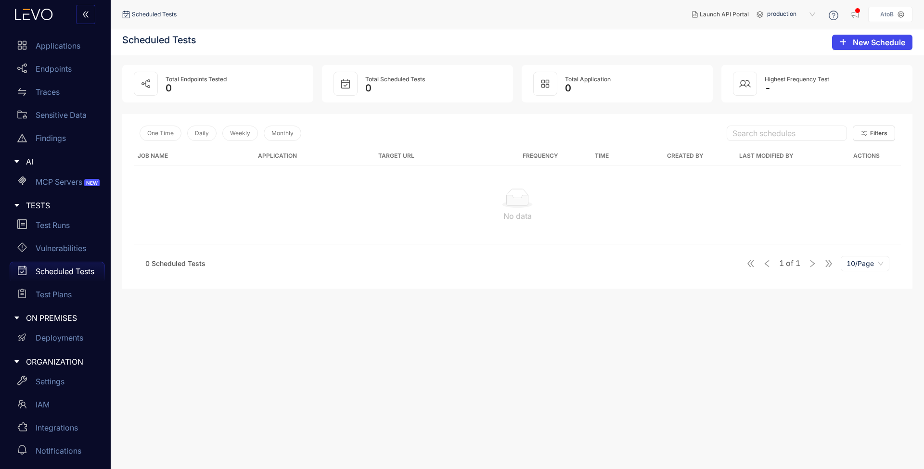
click at [860, 45] on span "New Schedule" at bounding box center [879, 42] width 52 height 9
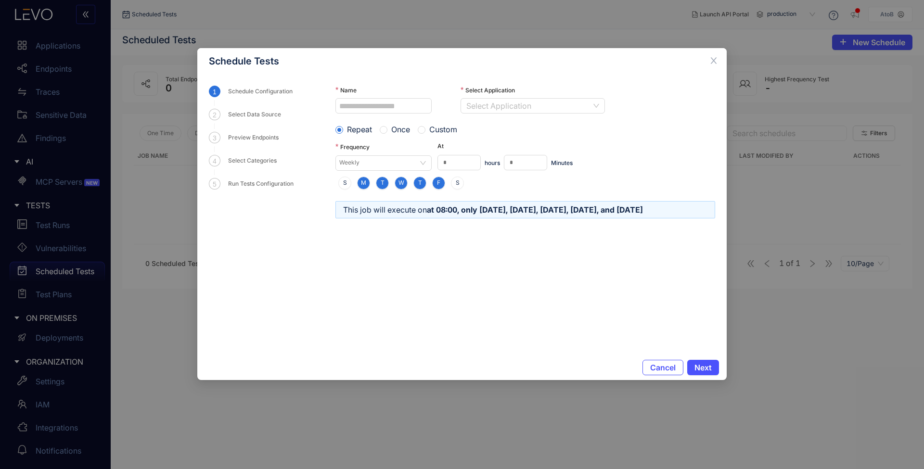
click at [665, 374] on button "Cancel" at bounding box center [663, 367] width 41 height 15
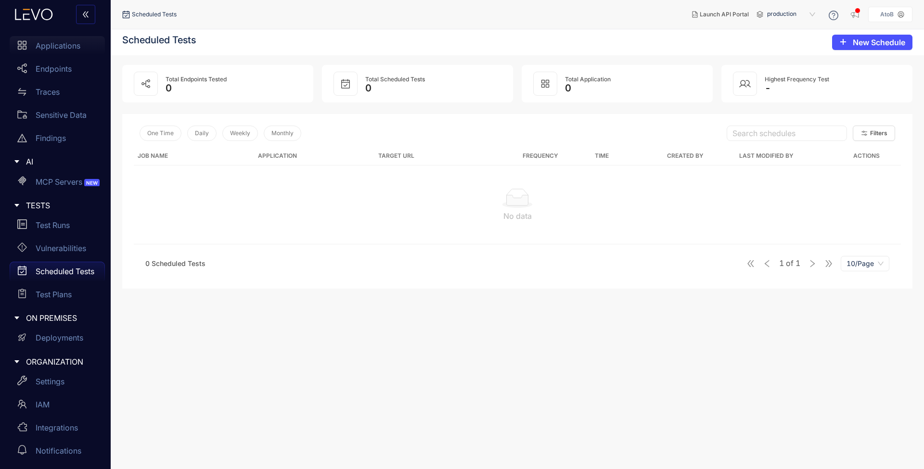
click at [55, 57] on link "Applications" at bounding box center [57, 47] width 95 height 23
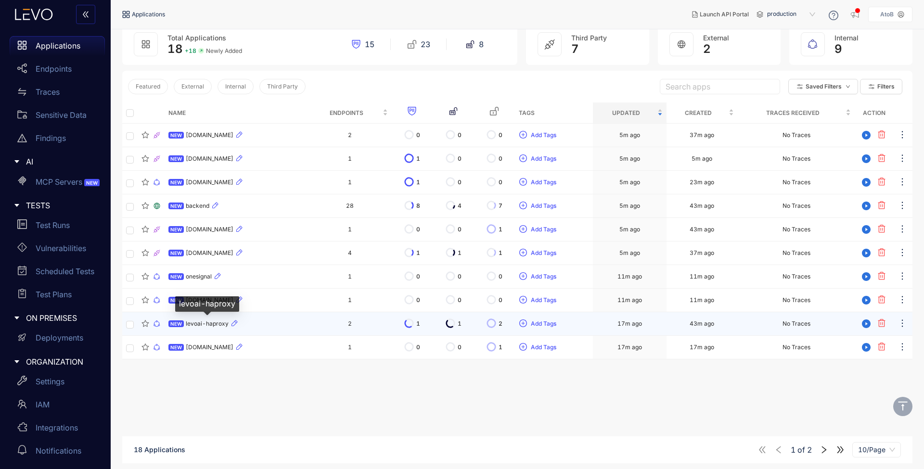
scroll to position [63, 0]
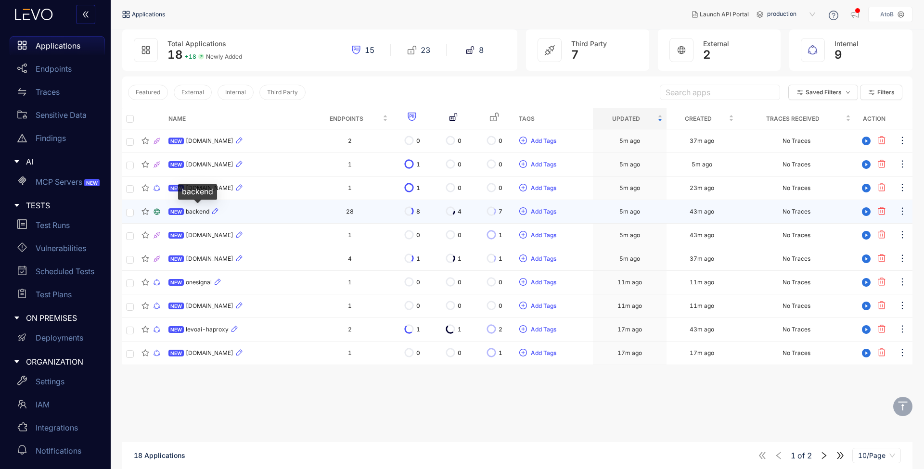
click at [195, 213] on span "backend" at bounding box center [198, 211] width 24 height 7
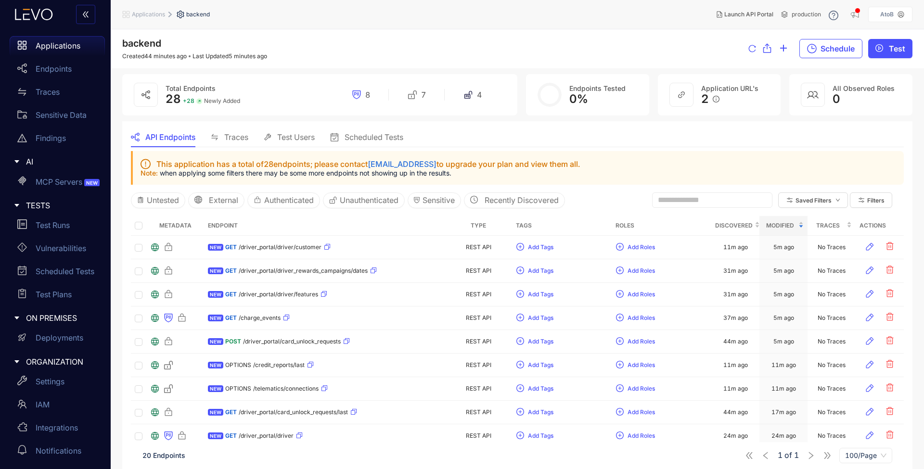
click at [283, 135] on span "Test Users" at bounding box center [296, 137] width 38 height 9
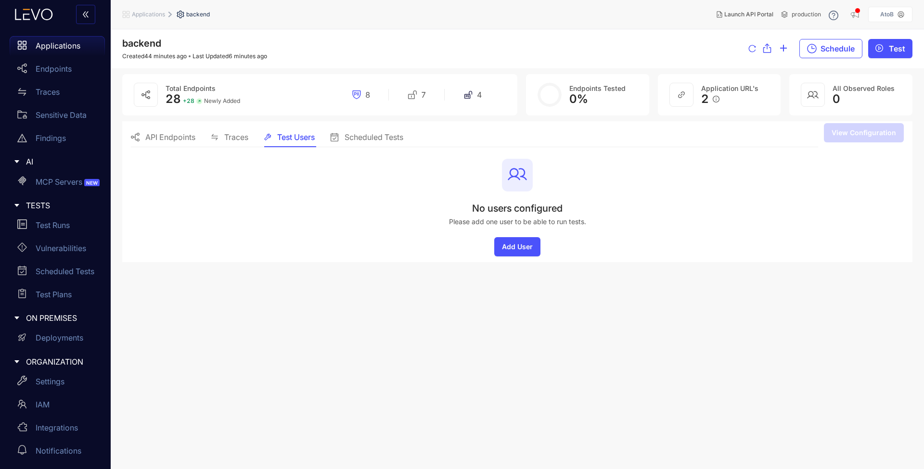
click at [242, 136] on span "Traces" at bounding box center [236, 137] width 24 height 9
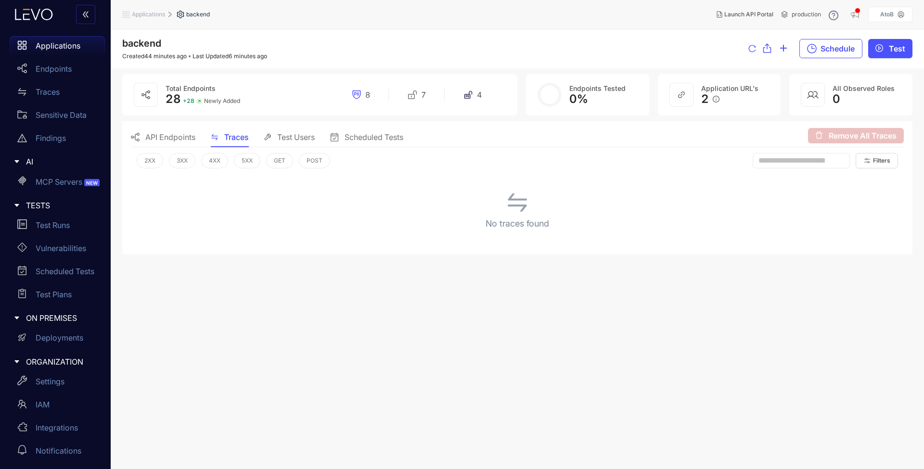
click at [175, 135] on span "API Endpoints" at bounding box center [170, 137] width 50 height 9
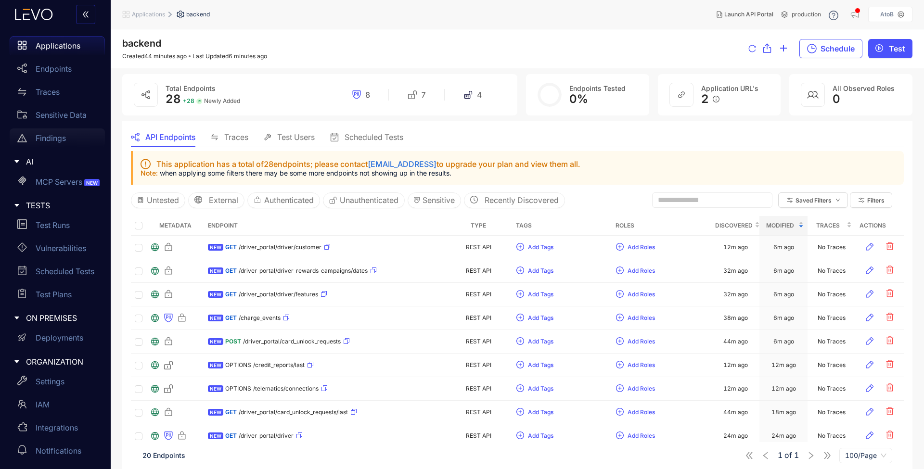
click at [47, 139] on p "Findings" at bounding box center [51, 138] width 30 height 9
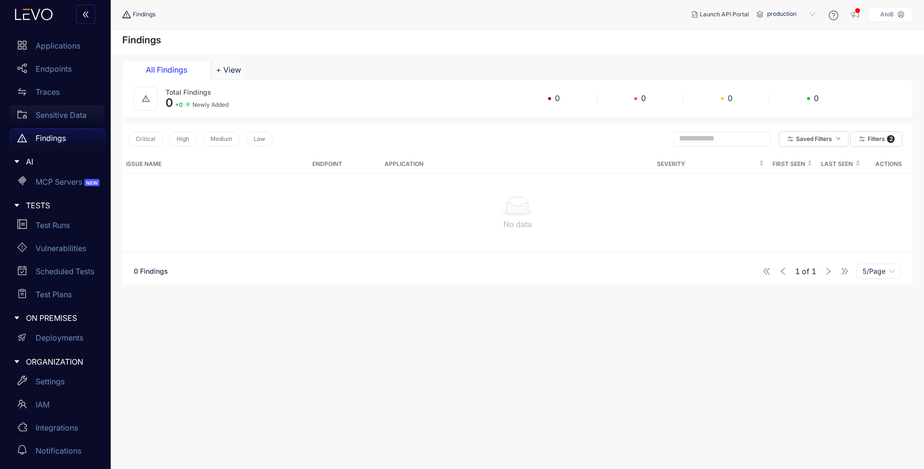
click at [50, 117] on p "Sensitive Data" at bounding box center [61, 115] width 51 height 9
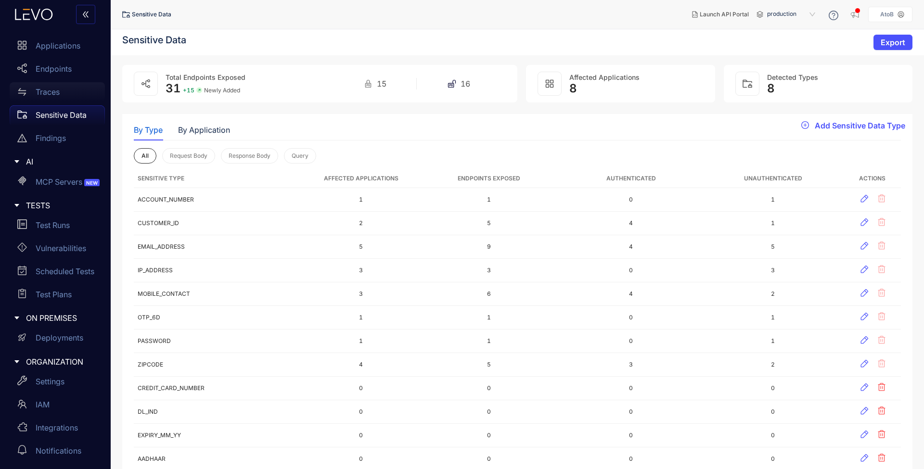
click at [55, 90] on p "Traces" at bounding box center [48, 92] width 24 height 9
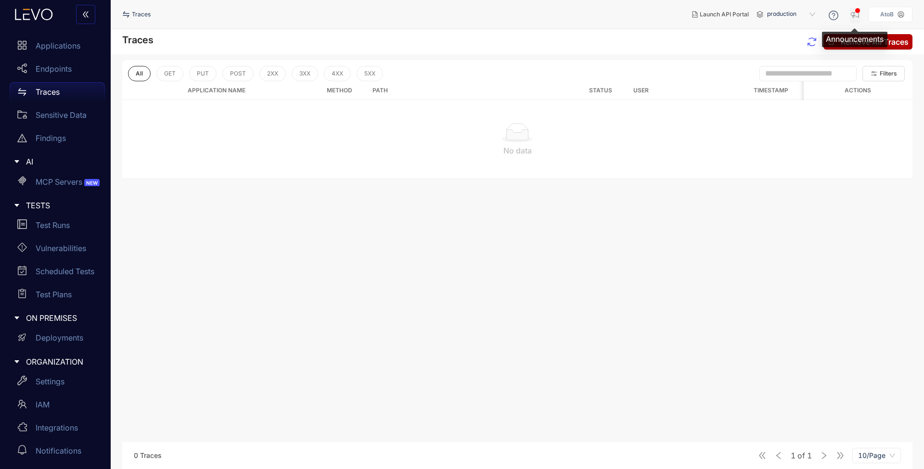
click at [857, 10] on div "button" at bounding box center [858, 11] width 6 height 6
drag, startPoint x: 622, startPoint y: 29, endPoint x: 703, endPoint y: 21, distance: 80.8
click at [623, 28] on div "Traces Launch API Portal production AtoB" at bounding box center [518, 14] width 814 height 29
click at [795, 15] on span "production" at bounding box center [792, 14] width 50 height 15
click at [757, 202] on div "Application Name Method Path Status User Timestamp Actions No data" at bounding box center [517, 258] width 790 height 355
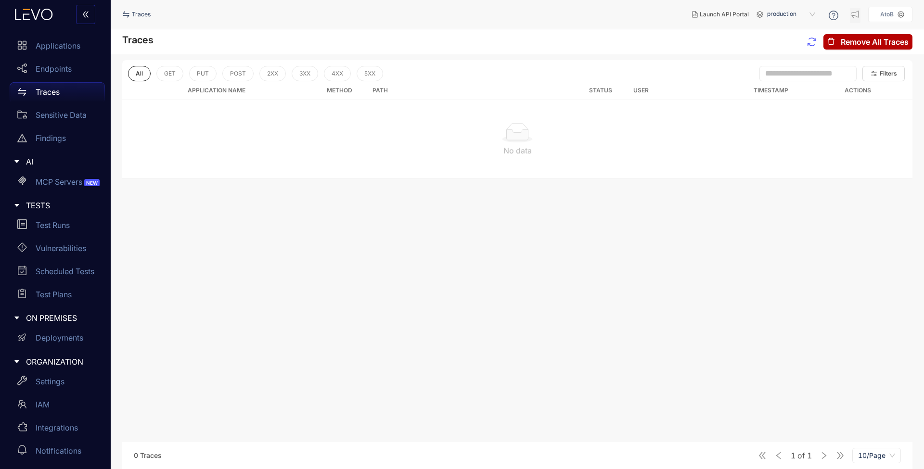
click at [889, 16] on p "AtoB" at bounding box center [886, 14] width 13 height 7
click at [779, 220] on div "Application Name Method Path Status User Timestamp Actions No data" at bounding box center [517, 258] width 790 height 355
click at [47, 339] on p "Deployments" at bounding box center [60, 338] width 48 height 9
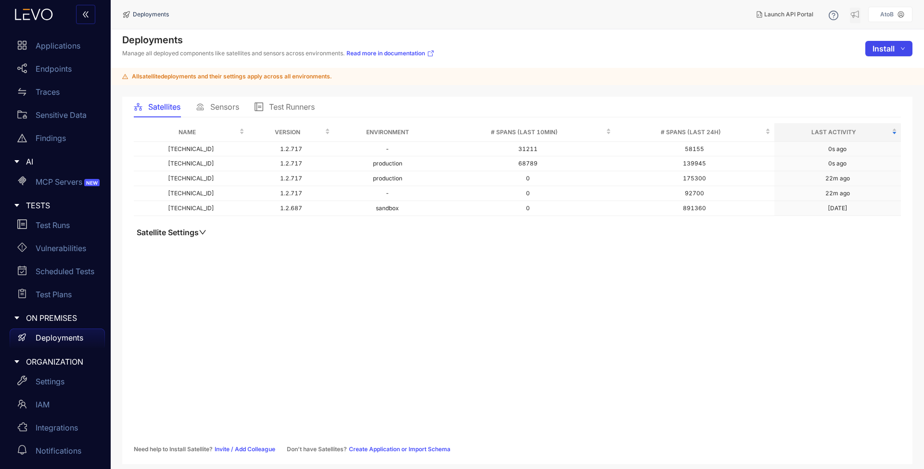
click at [905, 51] on span "down" at bounding box center [903, 48] width 5 height 5
drag, startPoint x: 766, startPoint y: 275, endPoint x: 733, endPoint y: 277, distance: 33.8
click at [766, 275] on div "Name Version Environment # Spans (last 10min) # Spans (last 24h) Last Activity …" at bounding box center [517, 288] width 767 height 330
click at [52, 379] on p "Settings" at bounding box center [50, 381] width 29 height 9
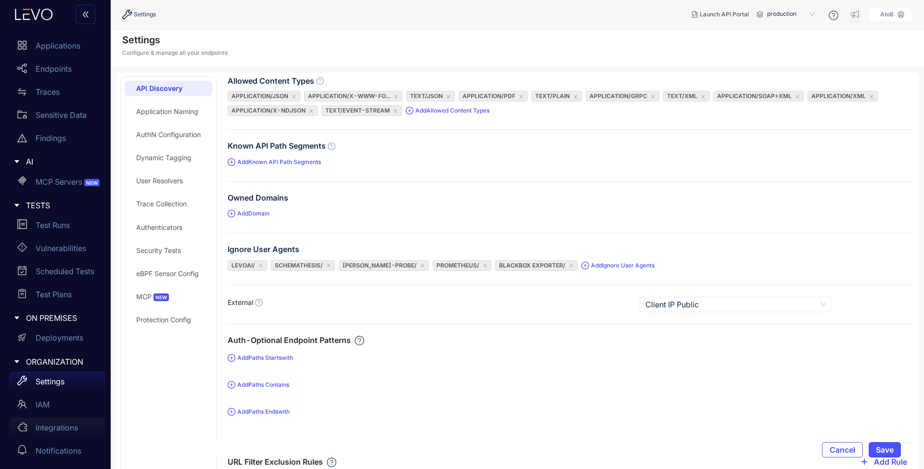
click at [64, 430] on p "Integrations" at bounding box center [57, 428] width 42 height 9
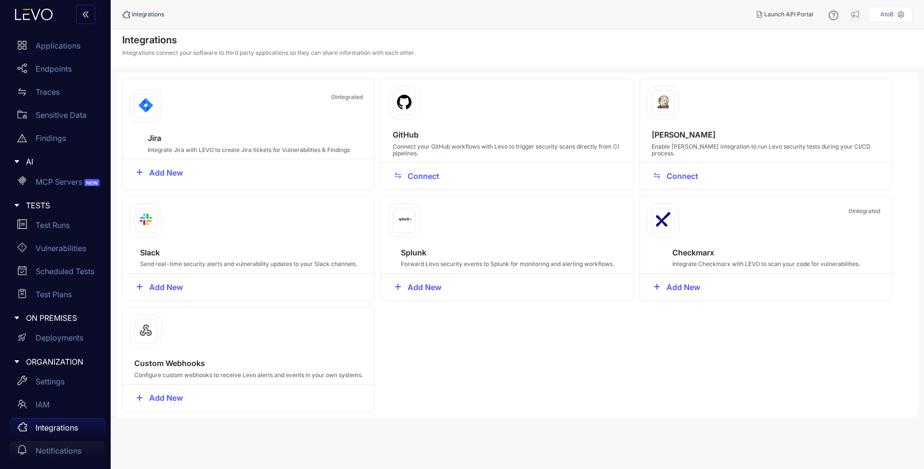
click at [64, 449] on p "Notifications" at bounding box center [59, 451] width 46 height 9
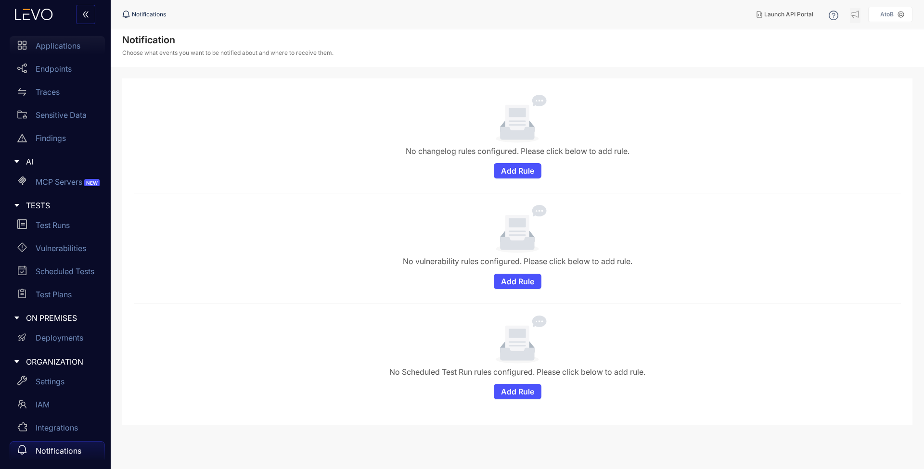
click at [61, 46] on p "Applications" at bounding box center [58, 45] width 45 height 9
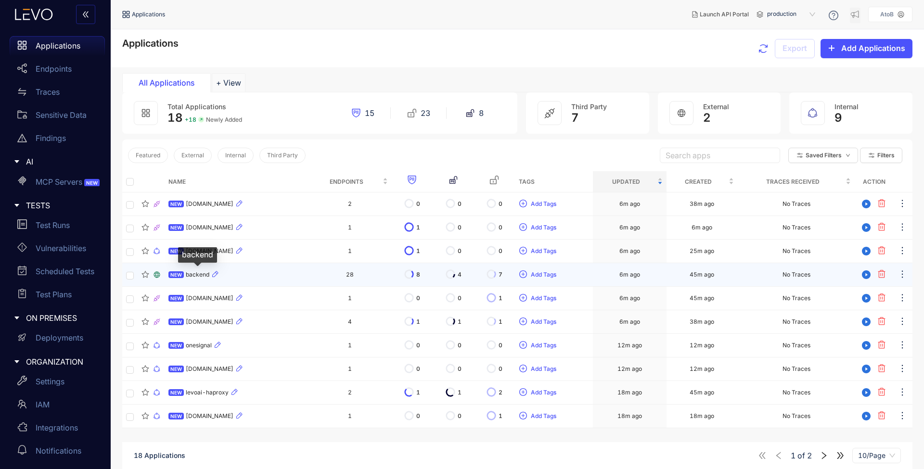
click at [198, 274] on span "backend" at bounding box center [198, 275] width 24 height 7
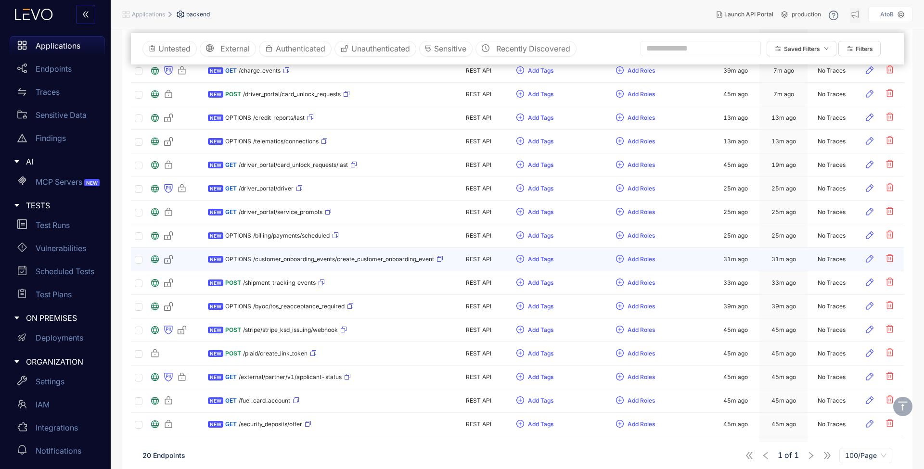
scroll to position [277, 0]
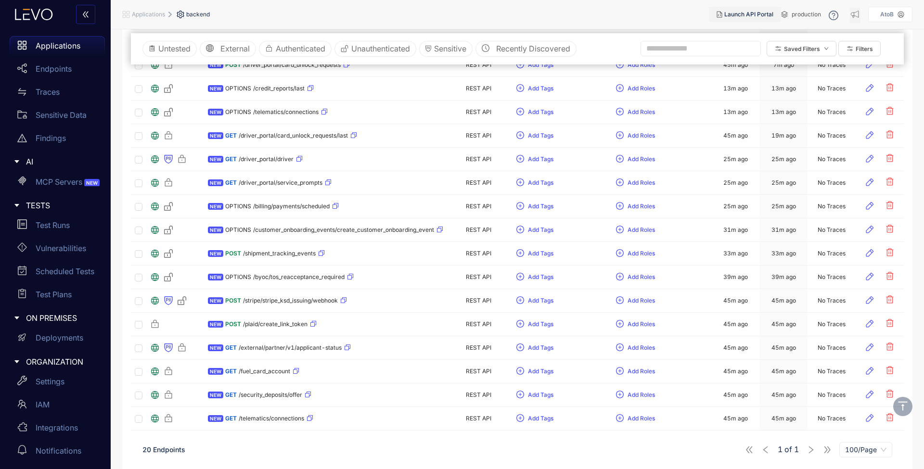
click at [730, 16] on span "Launch API Portal" at bounding box center [748, 14] width 49 height 7
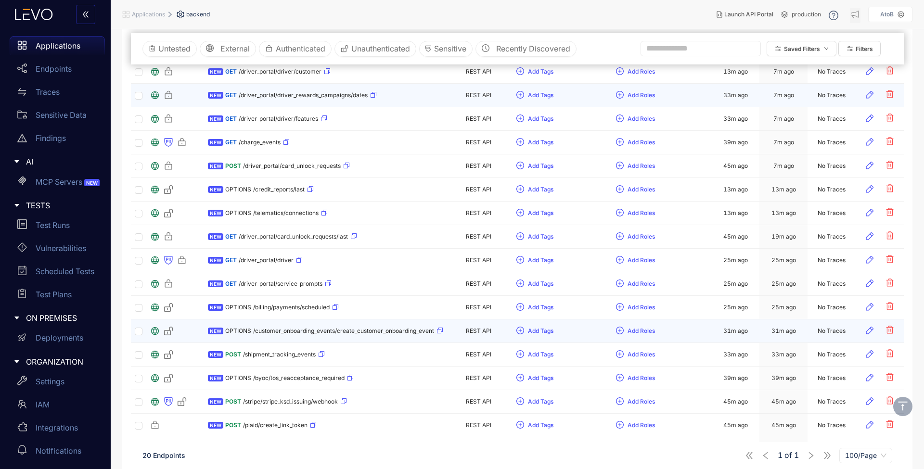
scroll to position [0, 0]
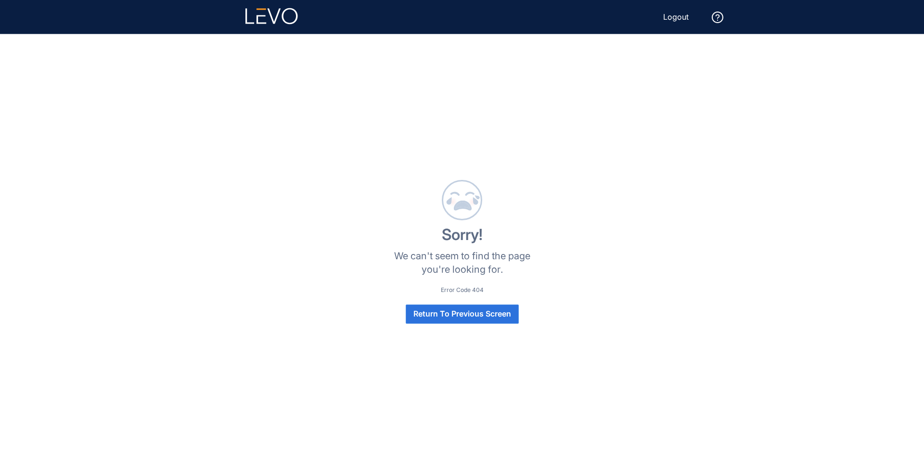
click at [474, 310] on span "Return To Previous Screen" at bounding box center [463, 314] width 98 height 9
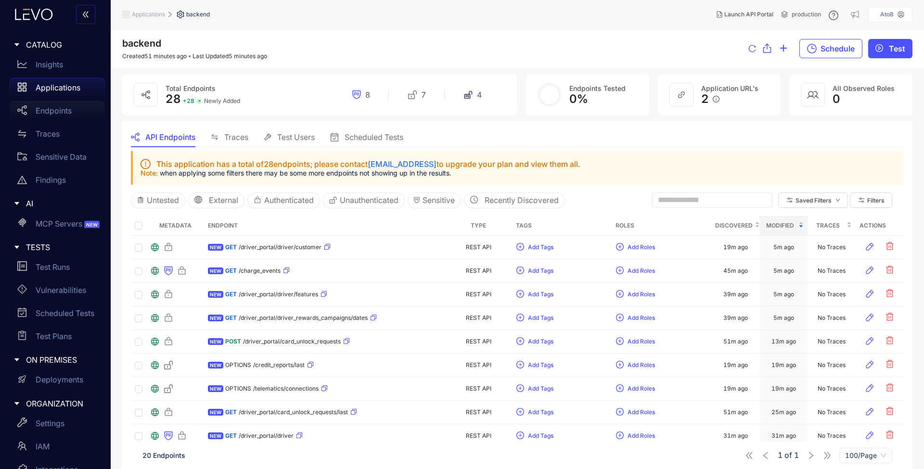
click at [42, 106] on div "Endpoints" at bounding box center [57, 110] width 95 height 19
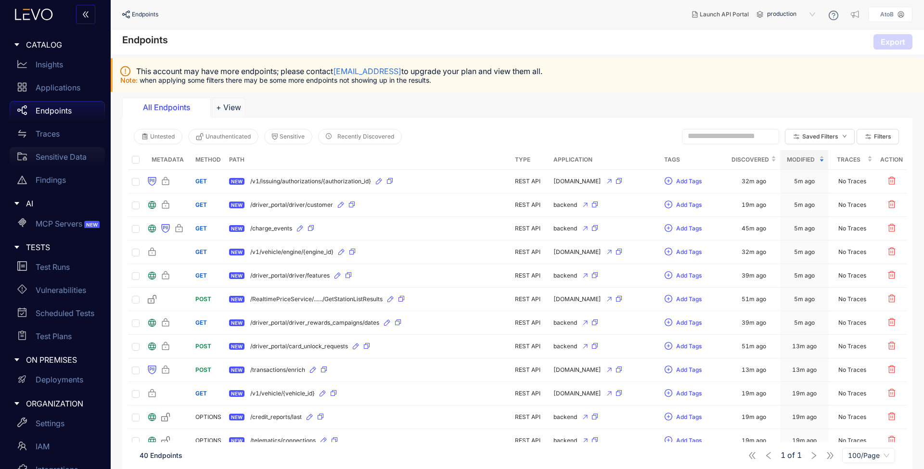
click at [52, 154] on p "Sensitive Data" at bounding box center [61, 157] width 51 height 9
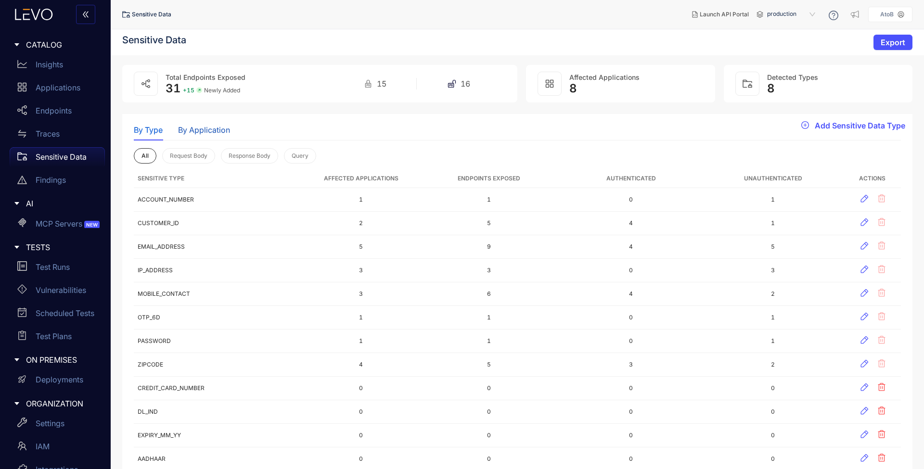
click at [199, 134] on div "By Application" at bounding box center [204, 130] width 52 height 9
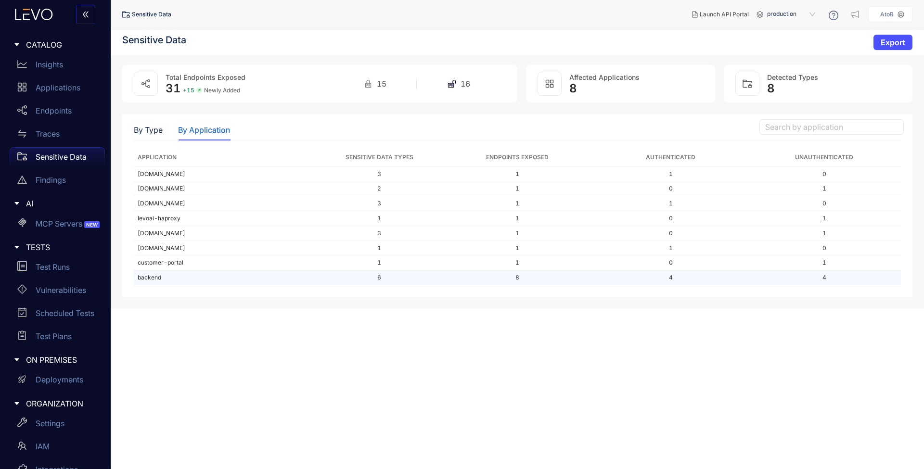
click at [155, 276] on td "backend" at bounding box center [226, 278] width 184 height 15
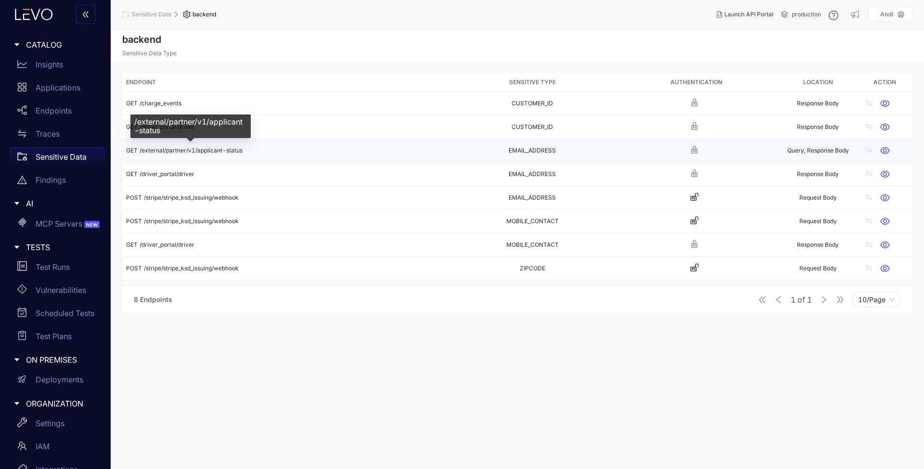
click at [226, 151] on span "/external/partner/v1/applicant-status" at bounding box center [191, 150] width 103 height 7
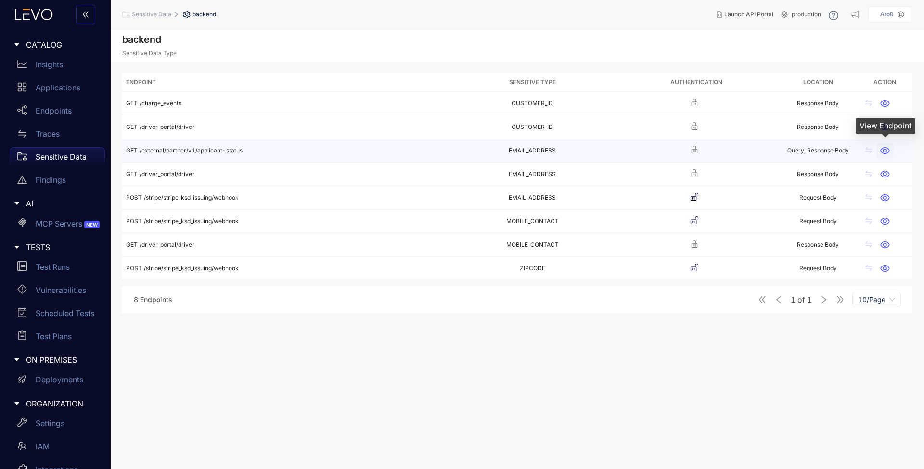
click at [885, 146] on icon "button" at bounding box center [885, 151] width 10 height 10
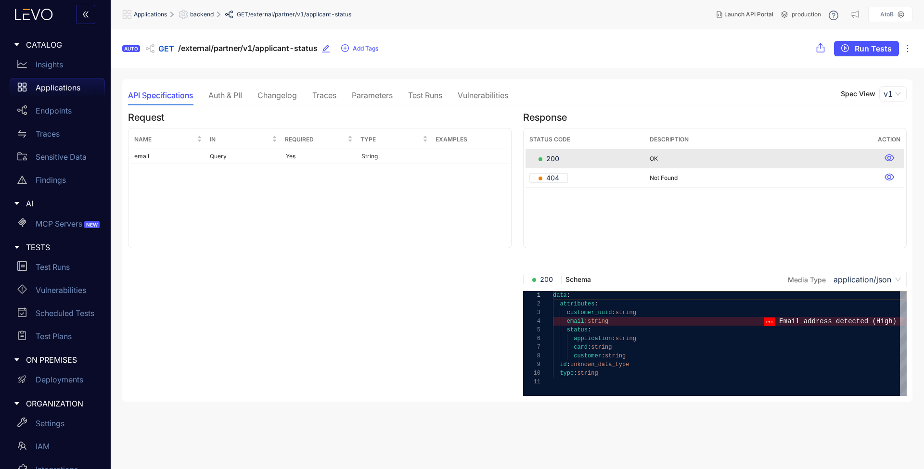
click at [587, 193] on div "Status Code Description Action 200 OK 404 Not Found" at bounding box center [715, 188] width 384 height 120
click at [643, 176] on td "404" at bounding box center [586, 177] width 120 height 19
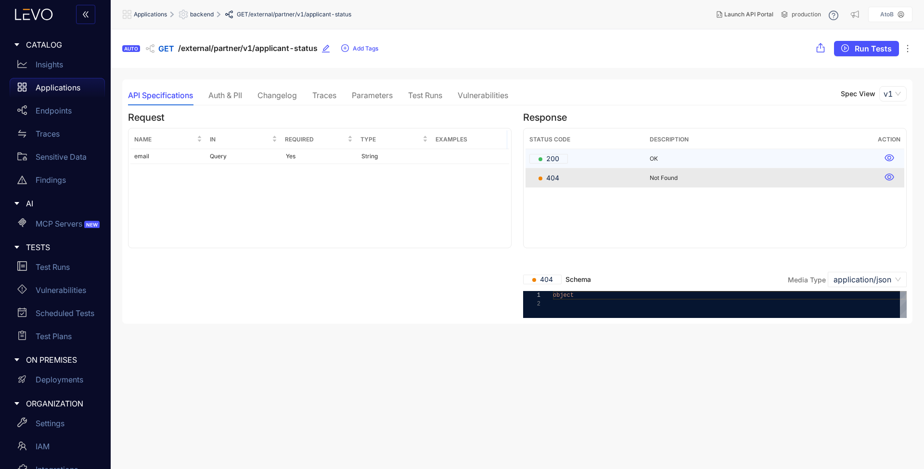
click at [642, 162] on td "200" at bounding box center [586, 158] width 120 height 19
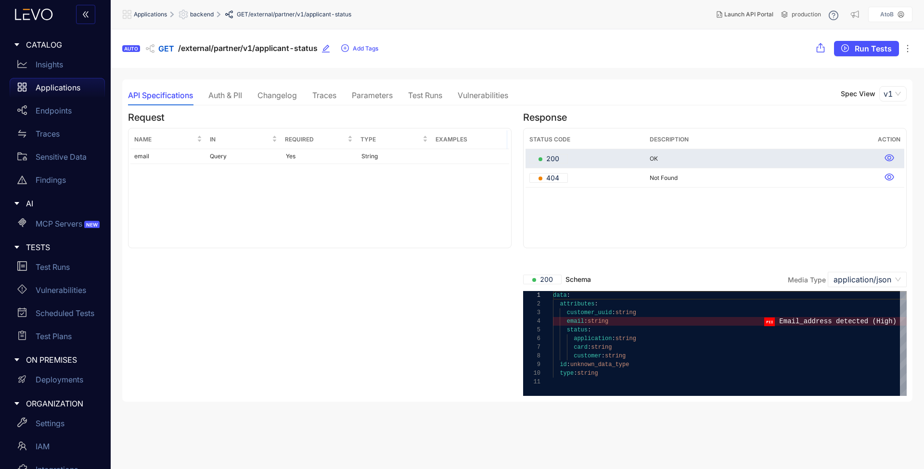
click at [889, 160] on icon at bounding box center [890, 158] width 10 height 10
click at [891, 157] on icon at bounding box center [890, 158] width 10 height 10
click at [869, 190] on div "Status Code Description Action 200 OK 404 Not Found" at bounding box center [715, 188] width 384 height 120
click at [229, 93] on div "Auth & PII" at bounding box center [225, 95] width 34 height 9
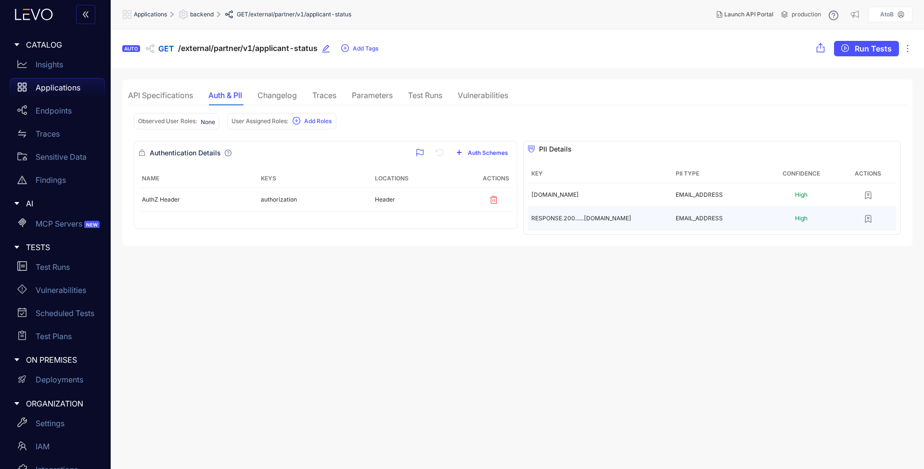
click at [612, 212] on td "RESPONSE.200......[DOMAIN_NAME]" at bounding box center [600, 219] width 144 height 24
click at [283, 98] on div "Changelog" at bounding box center [277, 95] width 39 height 9
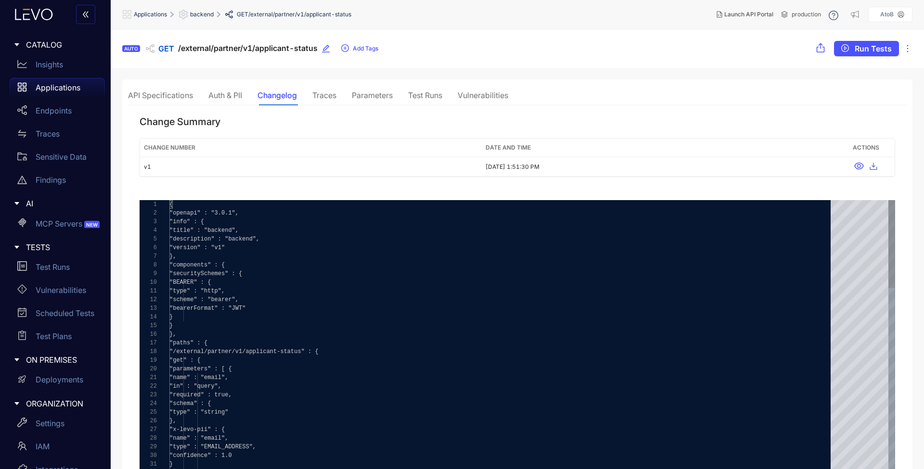
click at [333, 99] on div "Traces" at bounding box center [324, 95] width 24 height 9
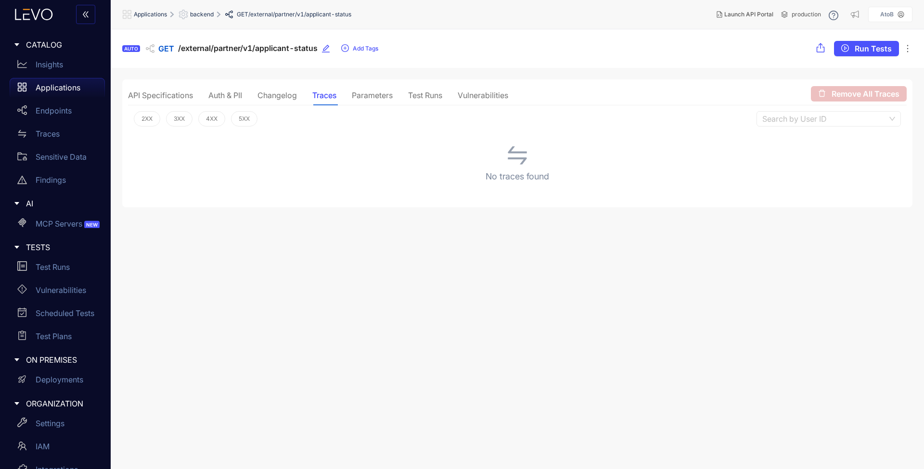
click at [359, 99] on div "Parameters" at bounding box center [372, 95] width 41 height 9
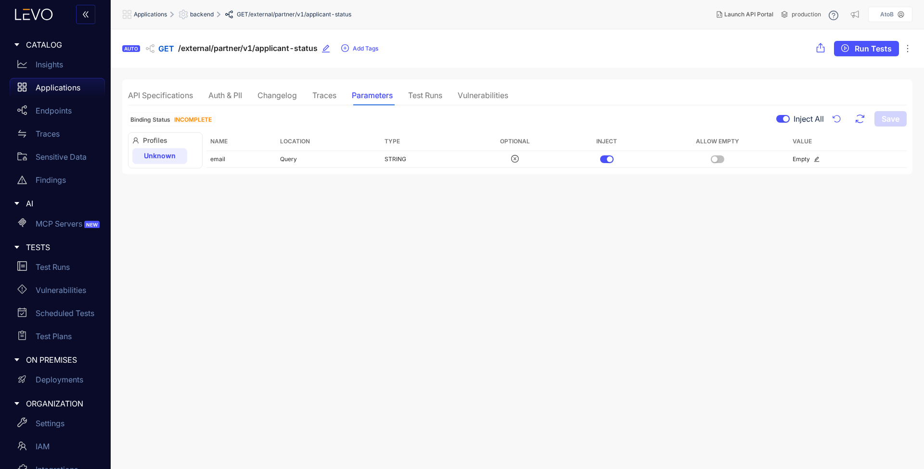
click at [143, 96] on div "API Specifications" at bounding box center [160, 95] width 65 height 9
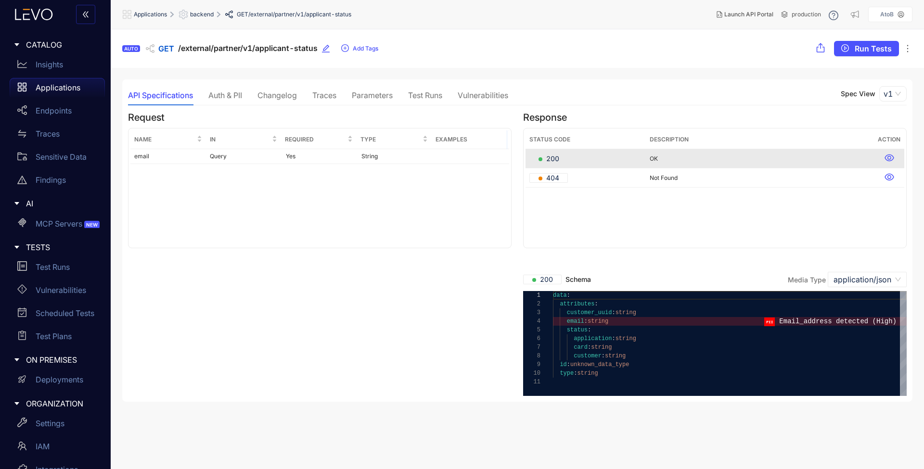
click at [38, 19] on icon at bounding box center [34, 15] width 52 height 12
click at [54, 67] on p "Insights" at bounding box center [49, 64] width 27 height 9
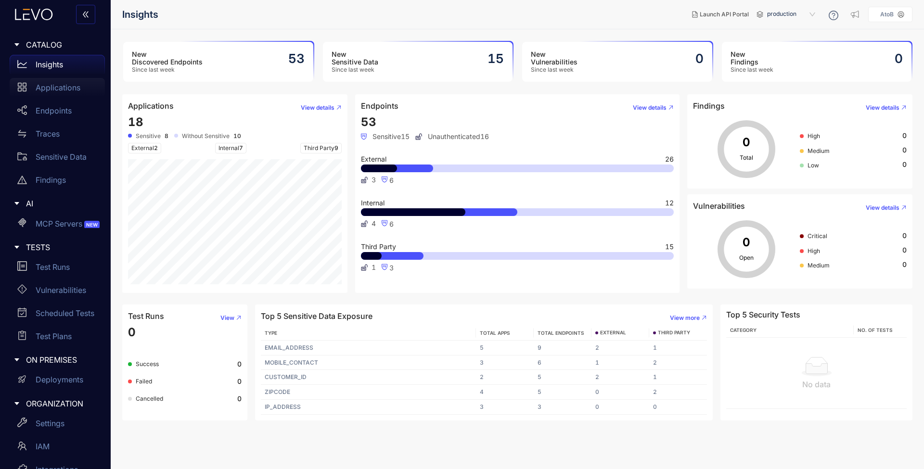
click at [52, 85] on p "Applications" at bounding box center [58, 87] width 45 height 9
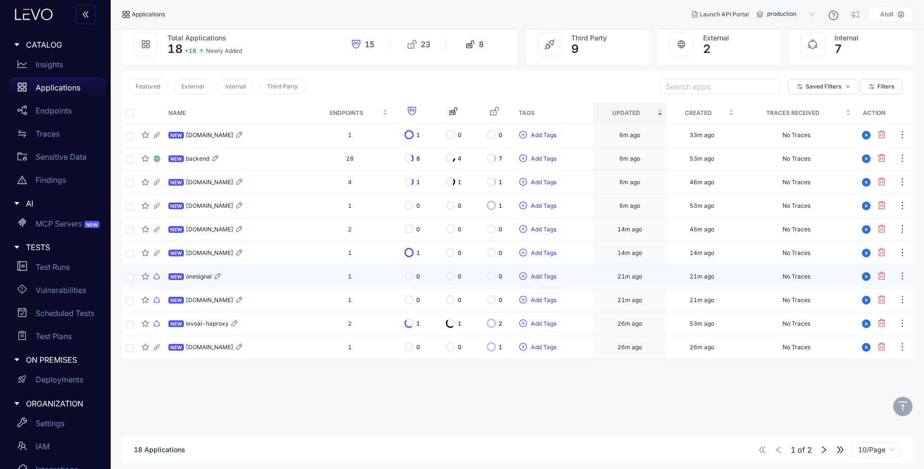
scroll to position [10, 0]
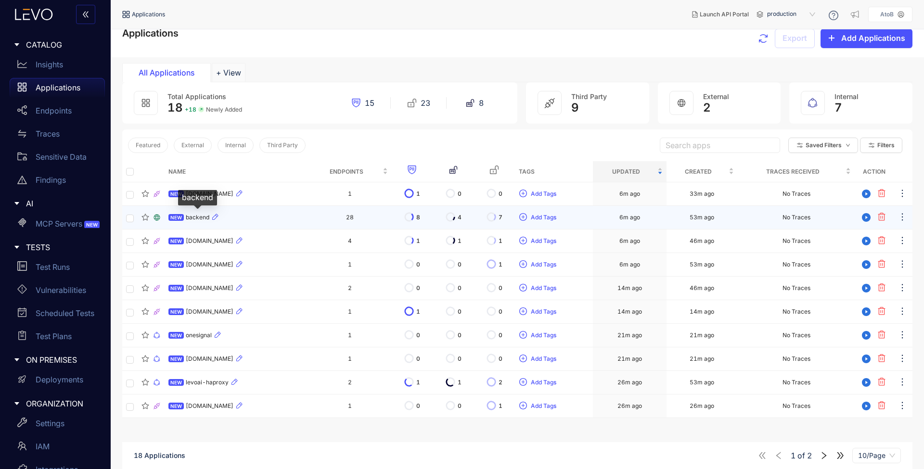
click at [197, 218] on span "backend" at bounding box center [198, 217] width 24 height 7
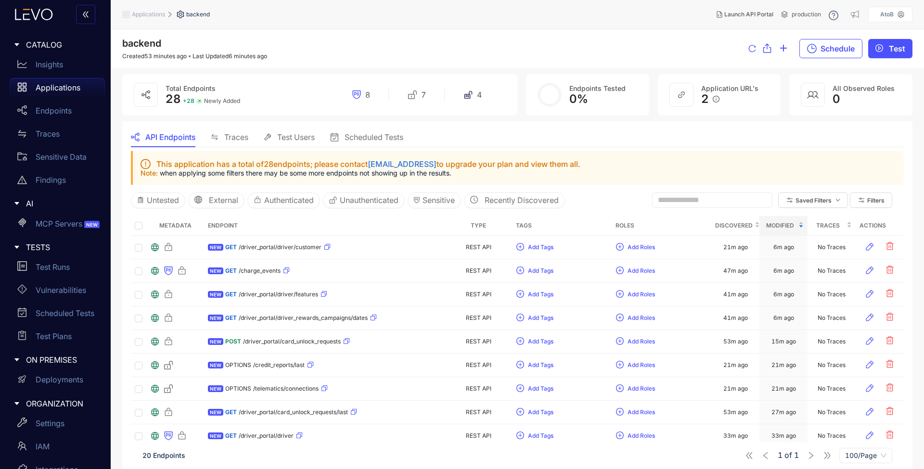
click at [686, 200] on input "text" at bounding box center [708, 200] width 100 height 9
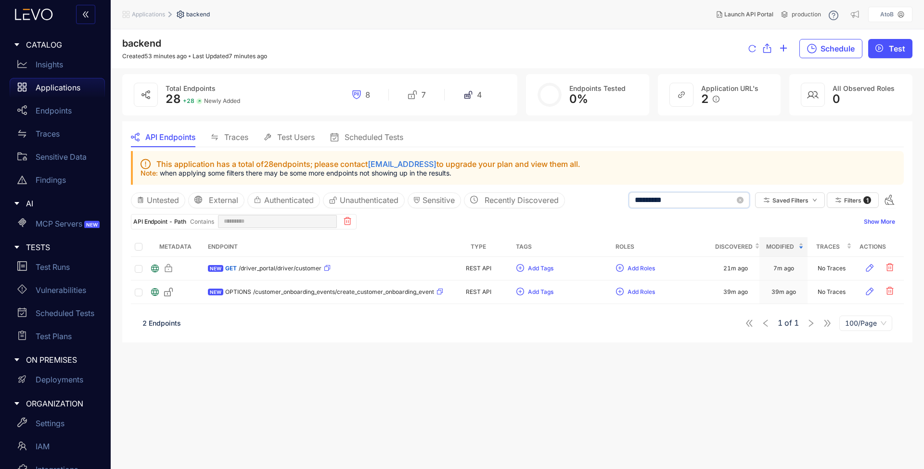
type input "**********"
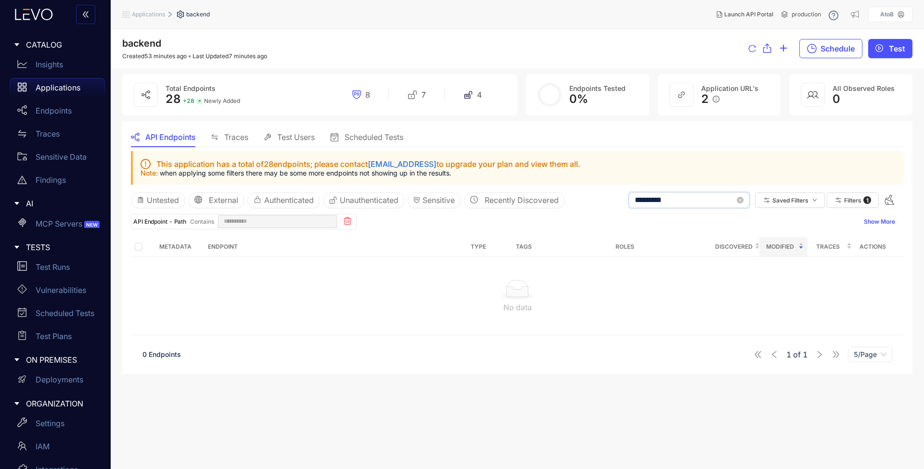
type input "*********"
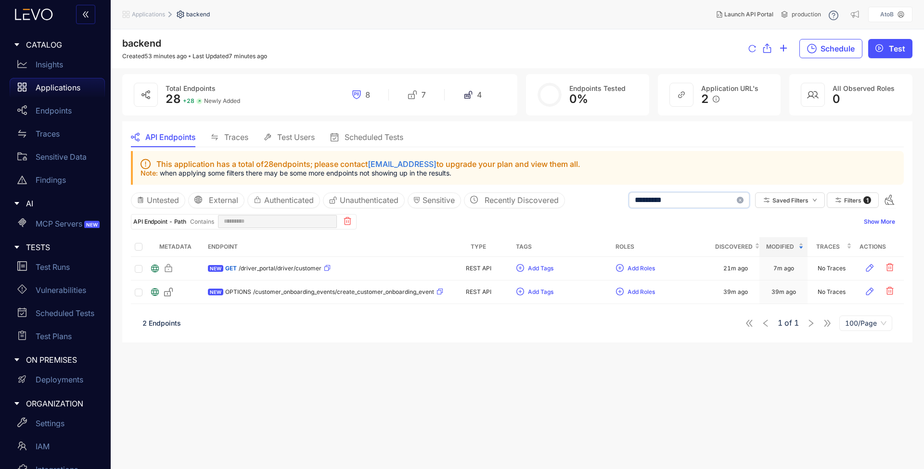
click at [740, 199] on icon "close-circle" at bounding box center [740, 200] width 7 height 7
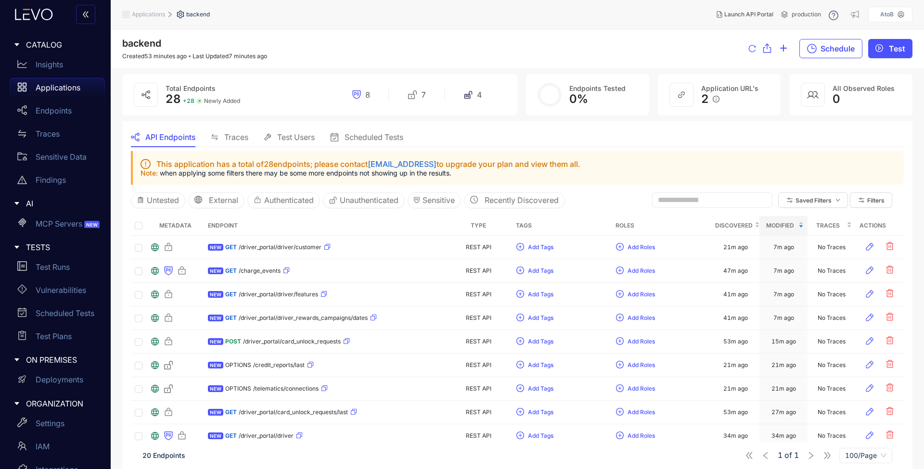
click at [678, 130] on div "API Endpoints Traces Test Users Scheduled Tests" at bounding box center [517, 137] width 773 height 20
click at [273, 57] on div "backend Created 53 minutes ago Last Updated 7 minutes ago Schedule Test" at bounding box center [517, 49] width 790 height 22
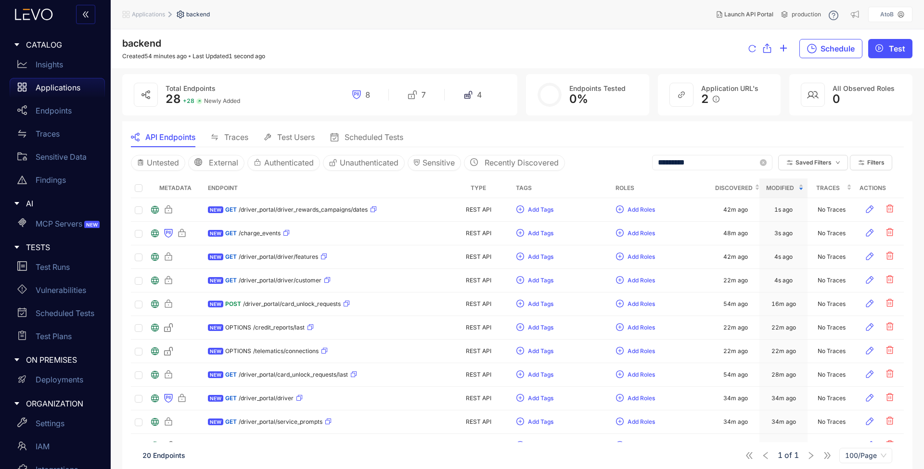
click at [237, 140] on span "Traces" at bounding box center [236, 137] width 24 height 9
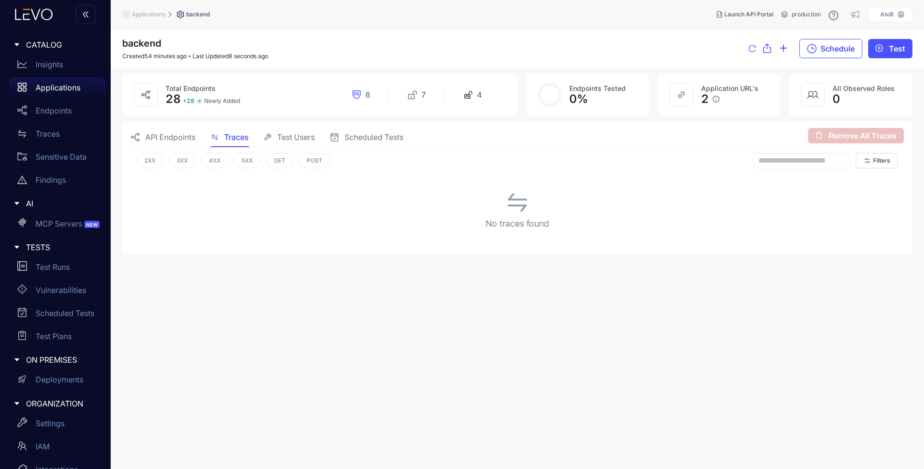
click at [381, 286] on main "backend Created 54 minutes ago Last Updated 8 seconds ago Schedule Test Total E…" at bounding box center [518, 249] width 814 height 440
click at [153, 136] on span "API Endpoints" at bounding box center [170, 137] width 50 height 9
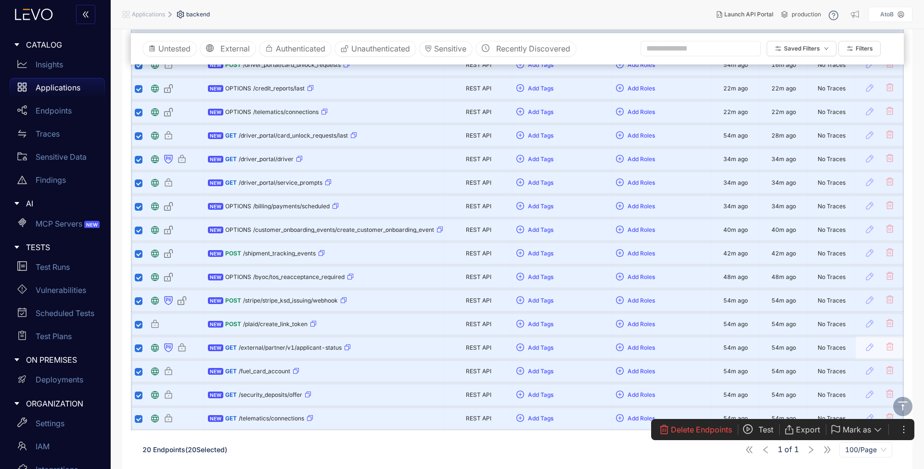
scroll to position [233, 0]
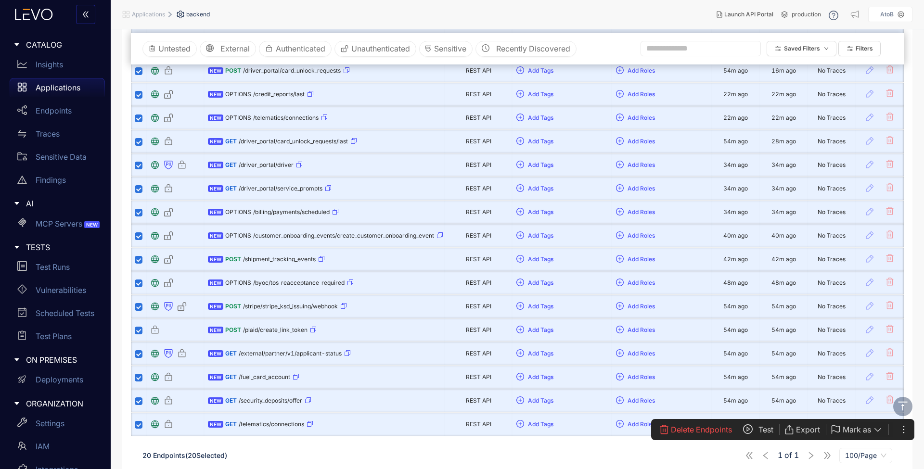
click at [862, 425] on button "Mark as" at bounding box center [862, 429] width 63 height 15
click at [532, 462] on div "20 Endpoints ( 20 Selected) 1 of 1 100/Page" at bounding box center [517, 455] width 773 height 27
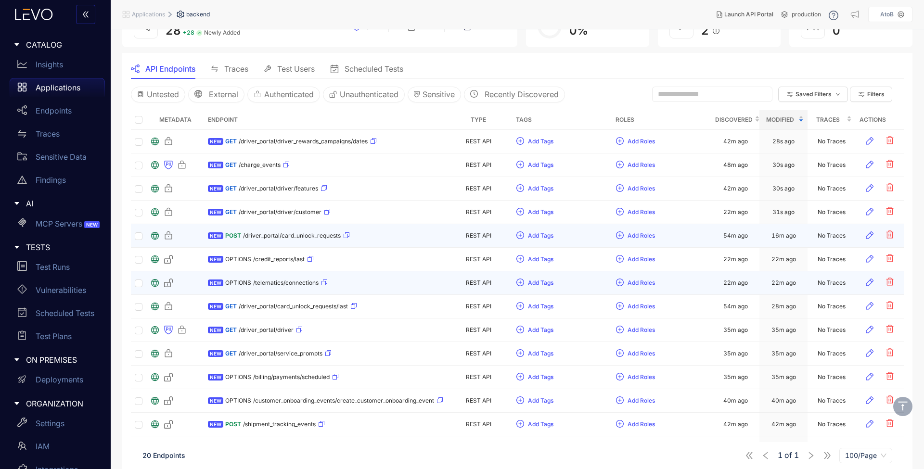
scroll to position [0, 0]
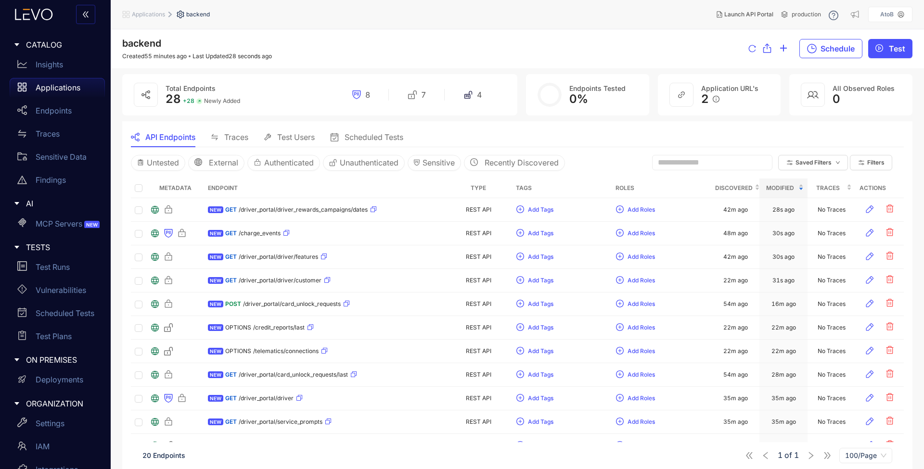
click at [291, 135] on span "Test Users" at bounding box center [296, 137] width 38 height 9
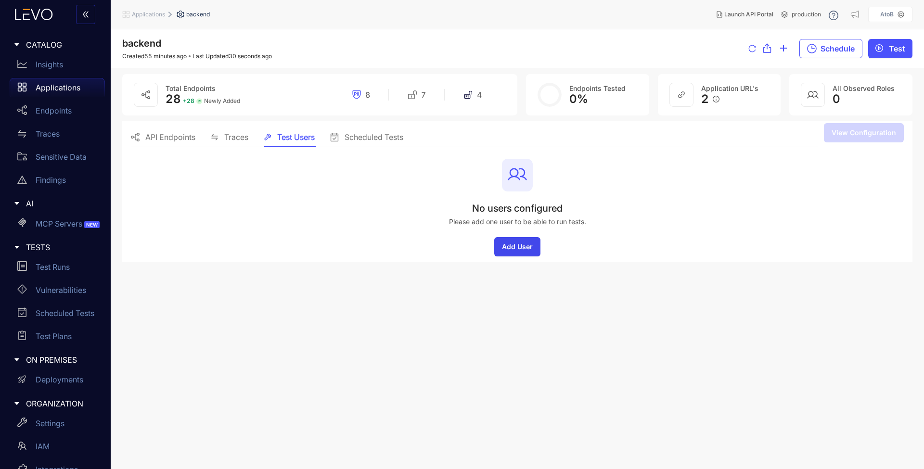
click at [521, 246] on span "Add User" at bounding box center [517, 247] width 31 height 8
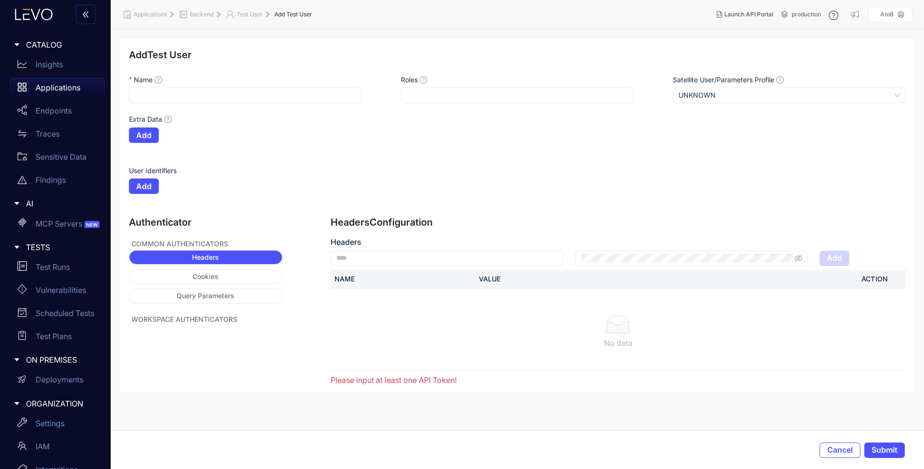
click at [670, 213] on div "User Identifiers Add" at bounding box center [517, 191] width 777 height 51
click at [835, 453] on span "Cancel" at bounding box center [841, 450] width 26 height 9
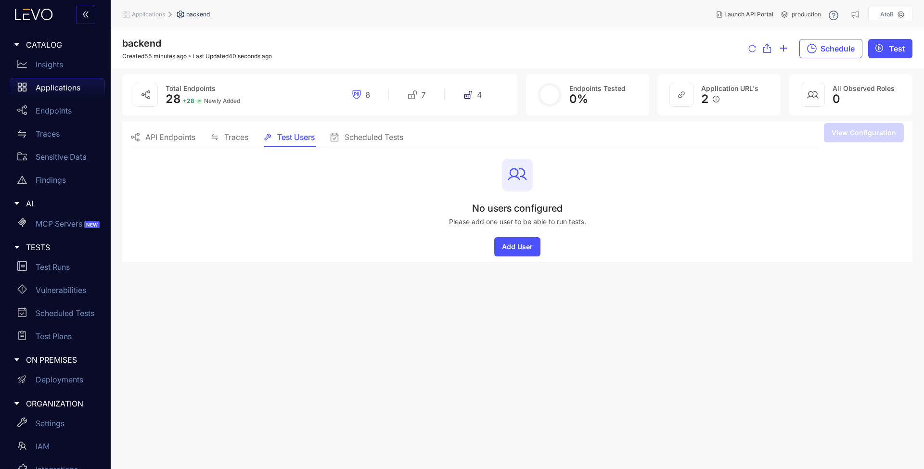
click at [236, 309] on main "backend Created 55 minutes ago Last Updated 40 seconds ago Schedule Test Total …" at bounding box center [518, 249] width 814 height 440
click at [151, 16] on span "Applications" at bounding box center [148, 14] width 33 height 7
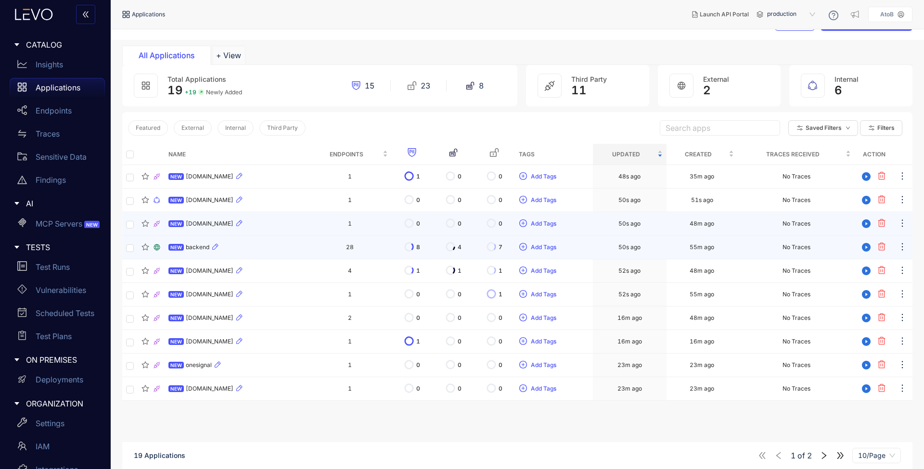
scroll to position [69, 0]
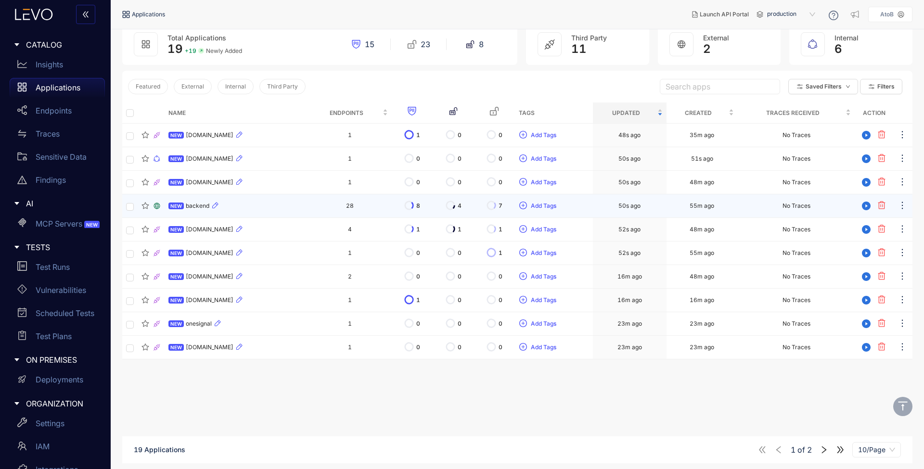
click at [181, 207] on span "NEW" at bounding box center [175, 206] width 15 height 7
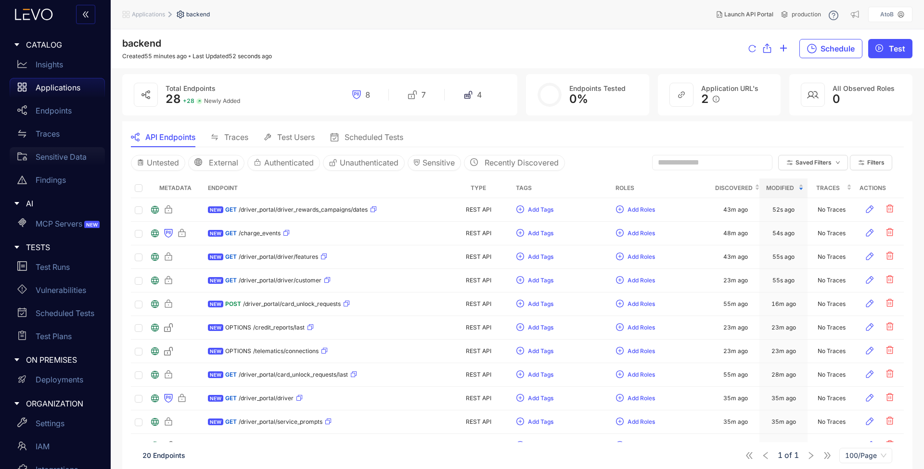
click at [58, 162] on div "Sensitive Data" at bounding box center [57, 156] width 95 height 19
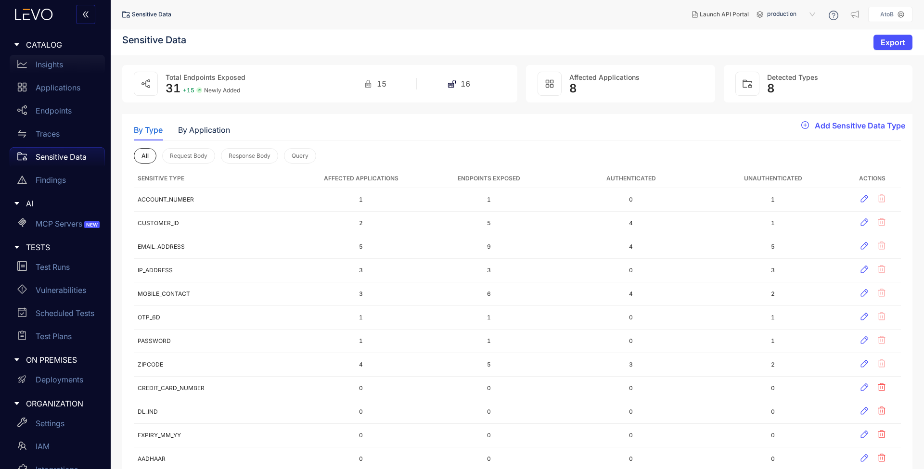
click at [49, 61] on p "Insights" at bounding box center [49, 64] width 27 height 9
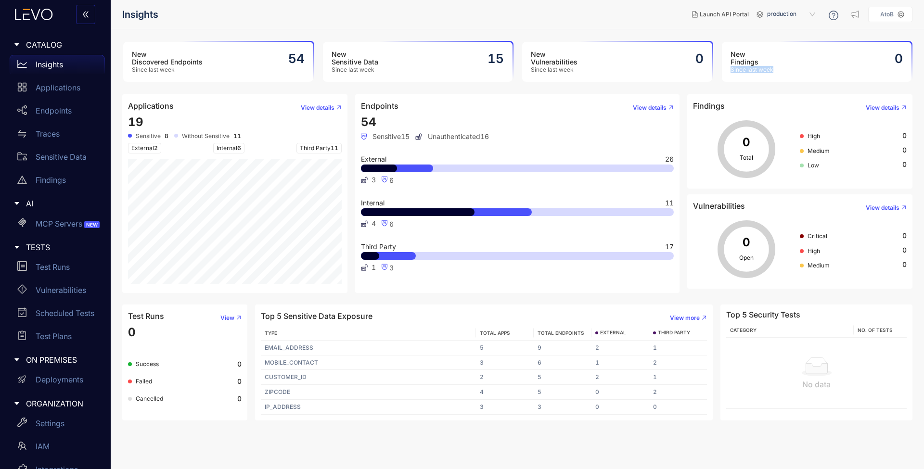
click at [776, 65] on div "New Findings Since last week 0" at bounding box center [817, 62] width 190 height 40
click at [44, 17] on icon at bounding box center [34, 15] width 52 height 12
